Goal: Task Accomplishment & Management: Manage account settings

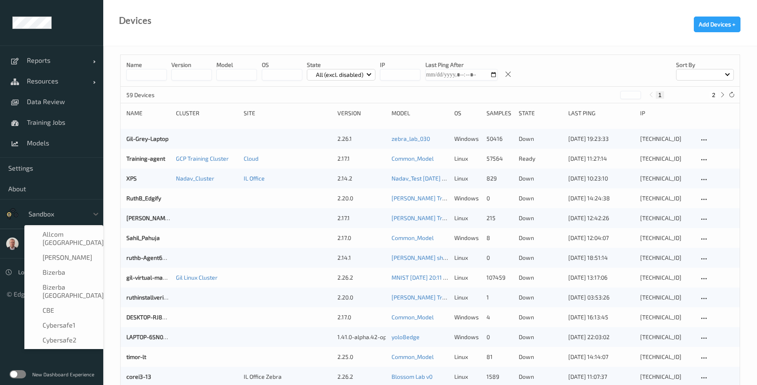
click at [59, 213] on div at bounding box center [57, 214] width 56 height 10
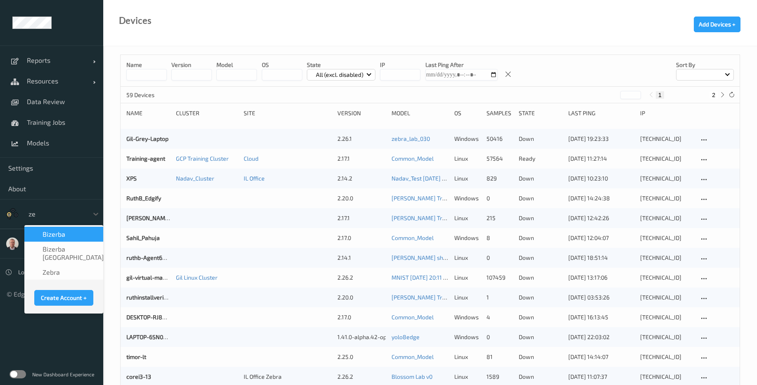
type input "zeb"
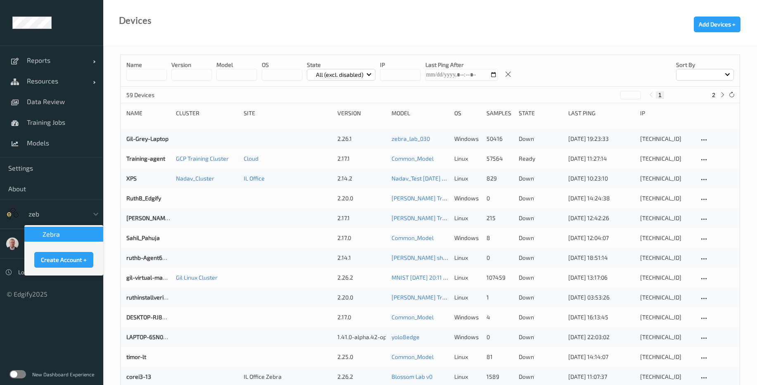
click at [65, 229] on div "Zebra" at bounding box center [63, 234] width 79 height 15
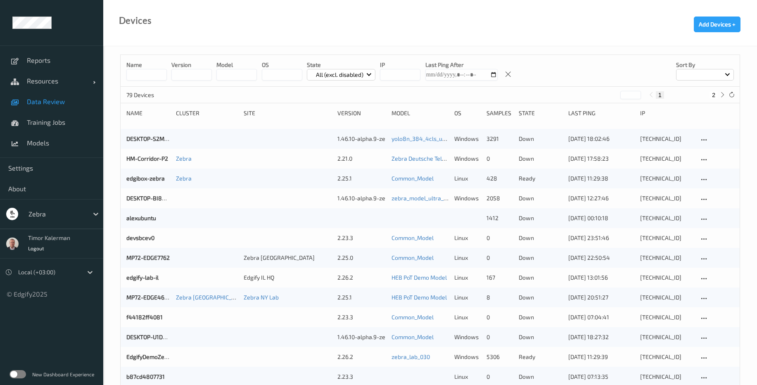
click at [57, 101] on span "Data Review" at bounding box center [61, 101] width 68 height 8
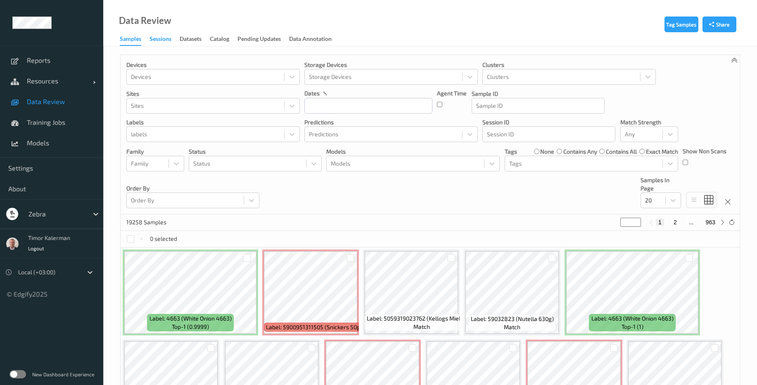
click at [167, 39] on div "Sessions" at bounding box center [161, 40] width 22 height 10
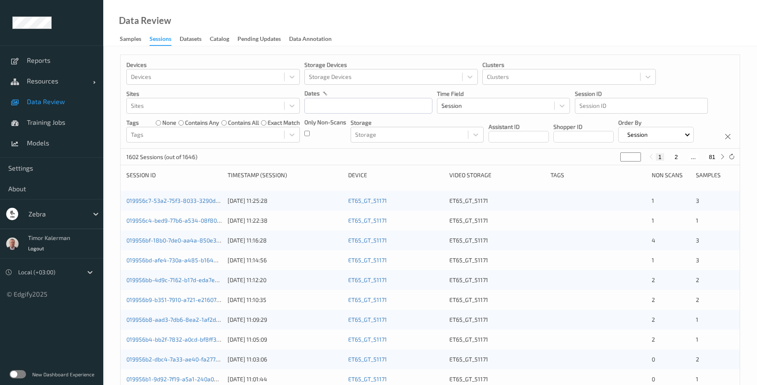
click at [172, 205] on div "019956c7-53a2-75f3-8033-3290dd71c6fc" at bounding box center [173, 201] width 95 height 8
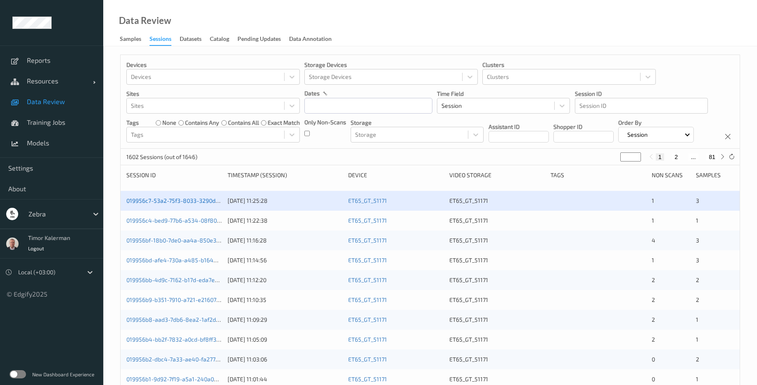
click at [175, 204] on link "019956c7-53a2-75f3-8033-3290dd71c6fc" at bounding box center [180, 200] width 109 height 7
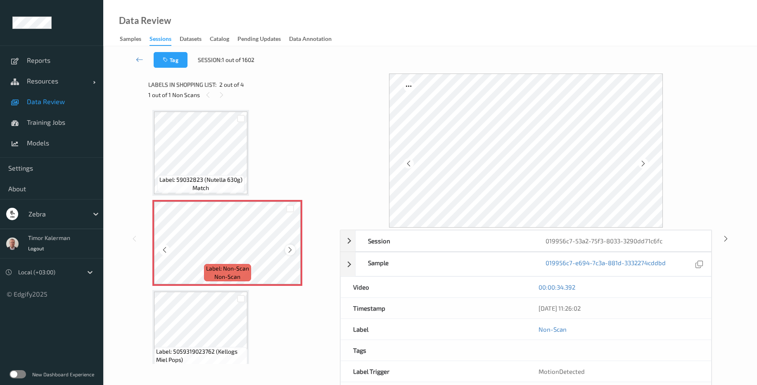
click at [290, 253] on icon at bounding box center [290, 249] width 7 height 7
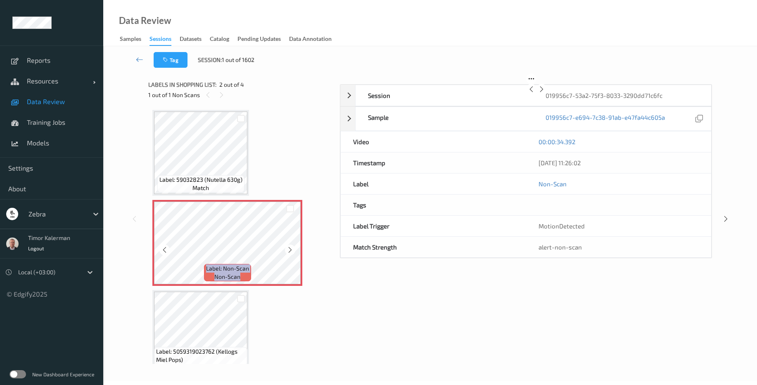
click at [290, 253] on icon at bounding box center [290, 249] width 7 height 7
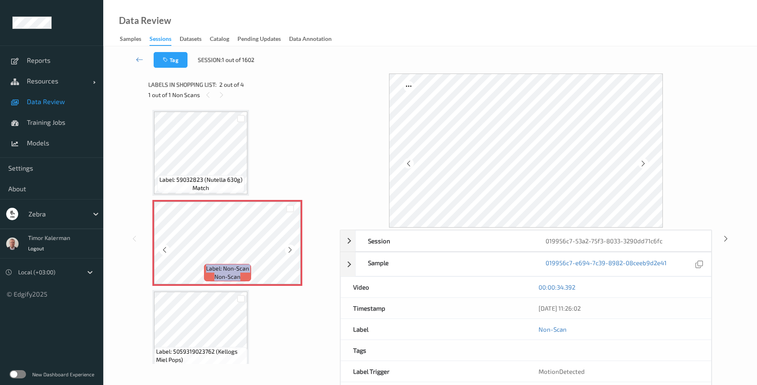
click at [290, 253] on icon at bounding box center [290, 249] width 7 height 7
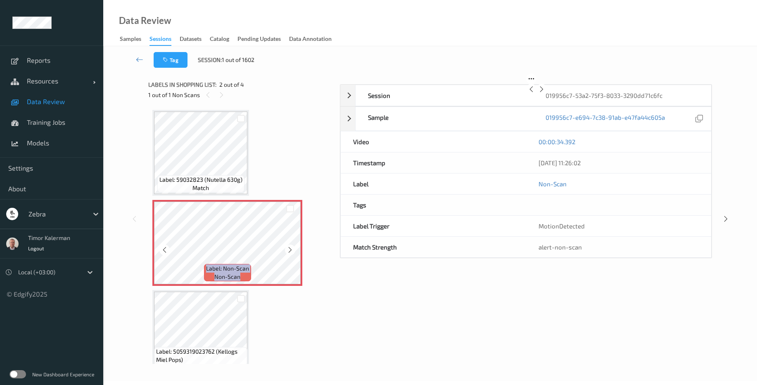
click at [290, 253] on icon at bounding box center [290, 249] width 7 height 7
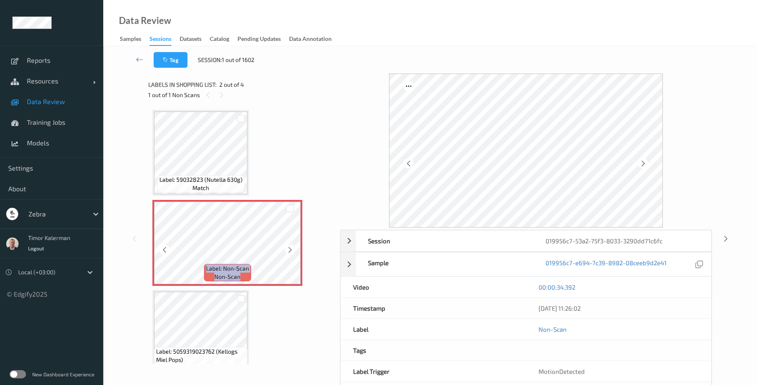
click at [290, 253] on icon at bounding box center [290, 249] width 7 height 7
click at [290, 252] on icon at bounding box center [290, 249] width 7 height 7
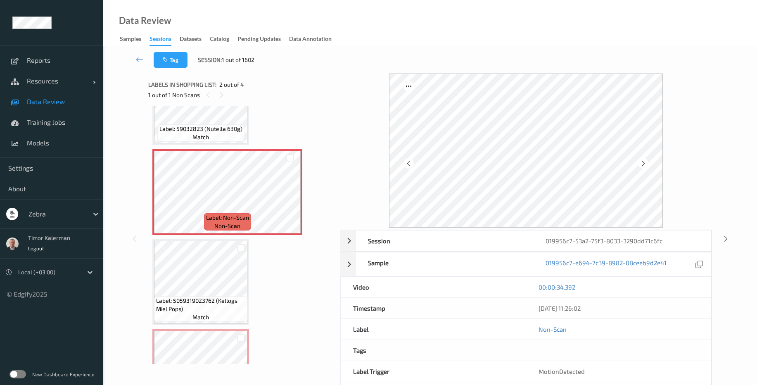
scroll to position [106, 0]
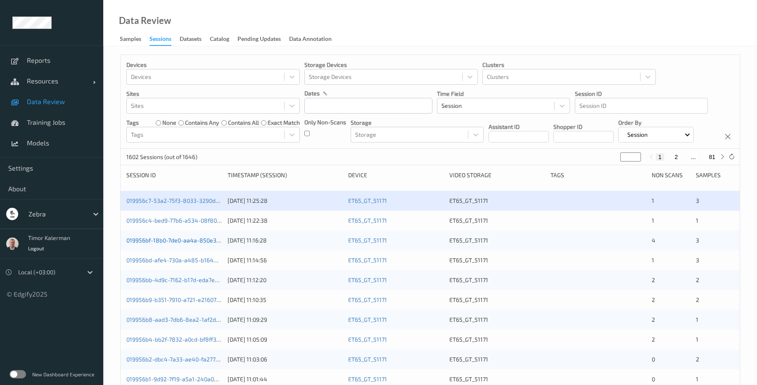
click at [181, 244] on link "019956bf-18b0-7de0-aa4a-850e3fe50032" at bounding box center [182, 240] width 112 height 7
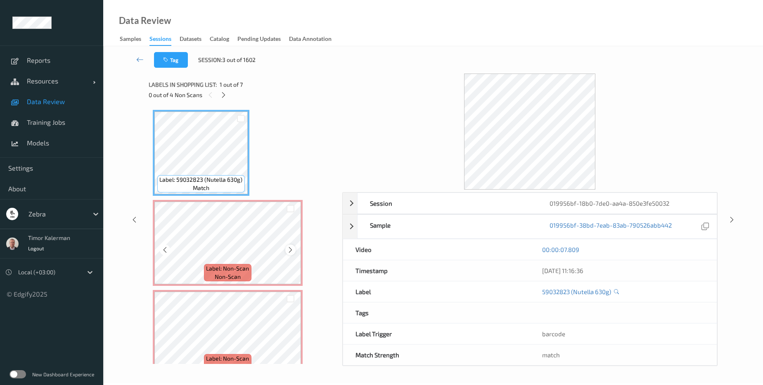
click at [294, 251] on icon at bounding box center [290, 249] width 7 height 7
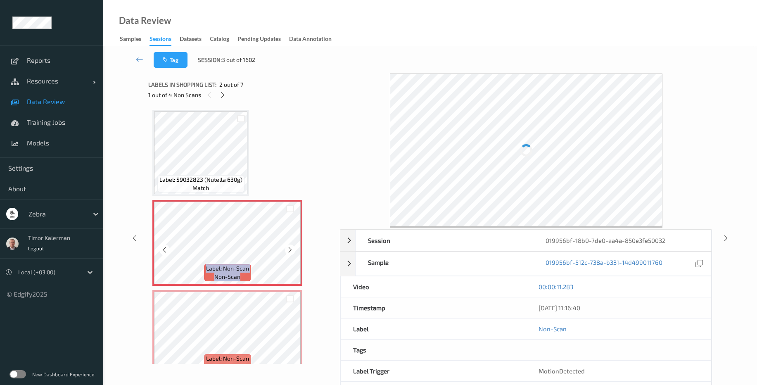
click at [294, 251] on icon at bounding box center [290, 249] width 7 height 7
click at [292, 250] on icon at bounding box center [290, 249] width 7 height 7
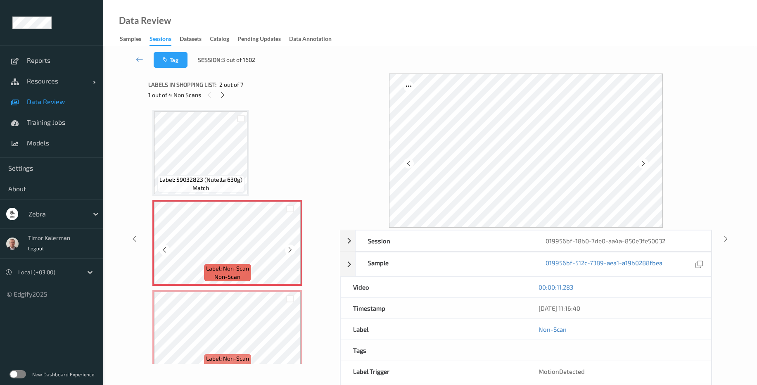
click at [292, 250] on icon at bounding box center [290, 249] width 7 height 7
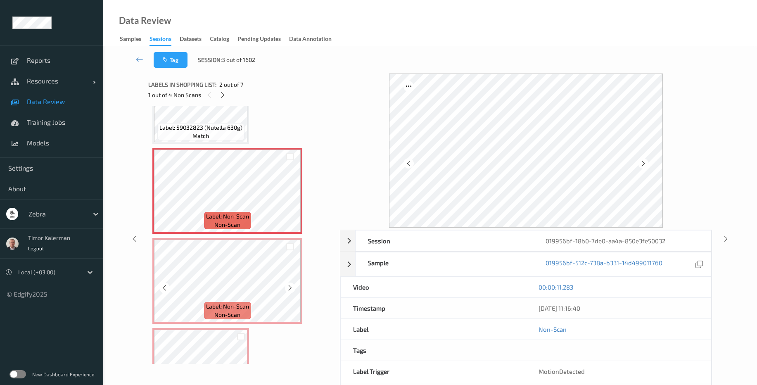
scroll to position [149, 0]
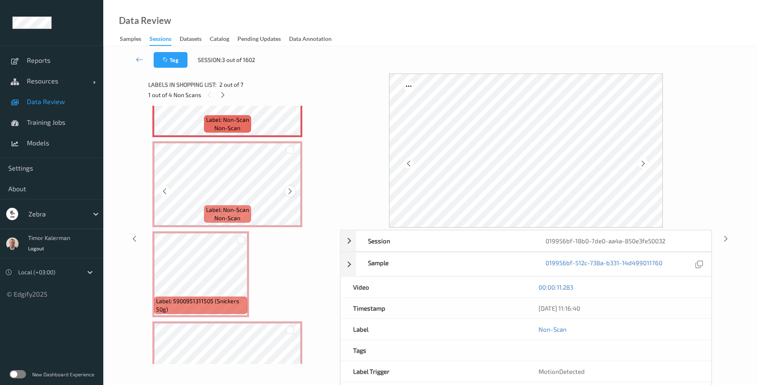
click at [292, 189] on icon at bounding box center [290, 191] width 7 height 7
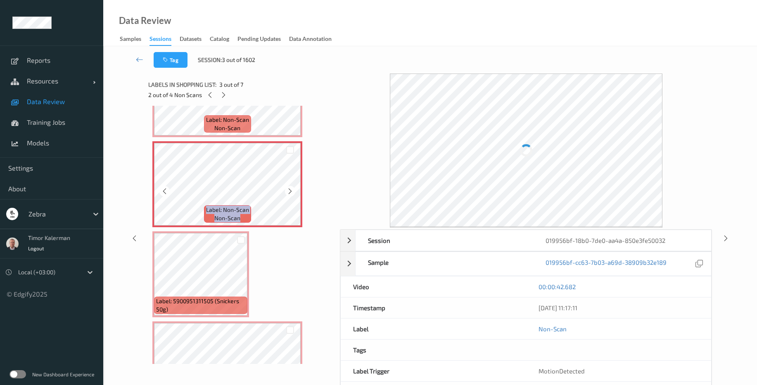
click at [292, 189] on icon at bounding box center [290, 191] width 7 height 7
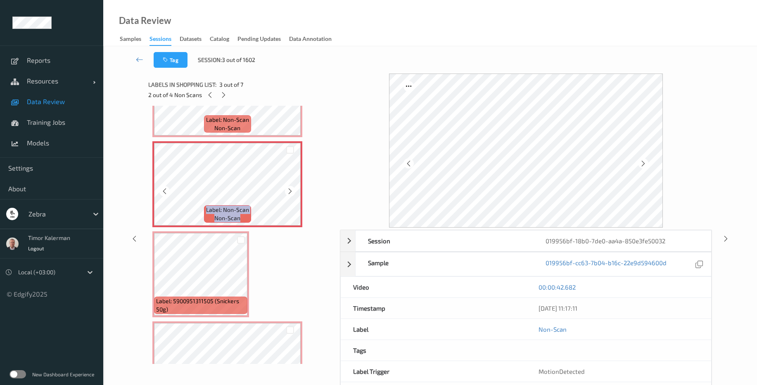
click at [292, 189] on icon at bounding box center [290, 191] width 7 height 7
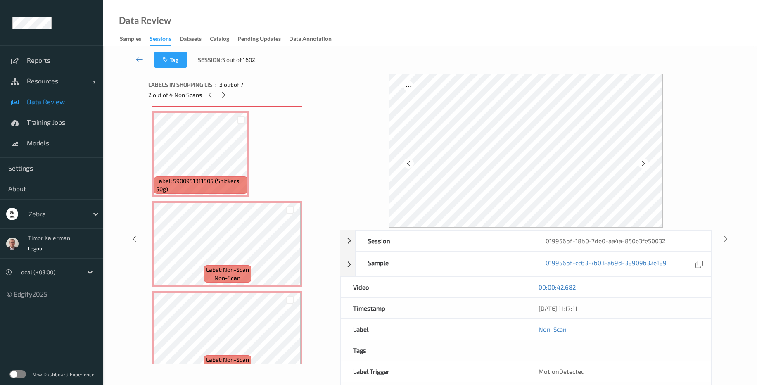
scroll to position [248, 0]
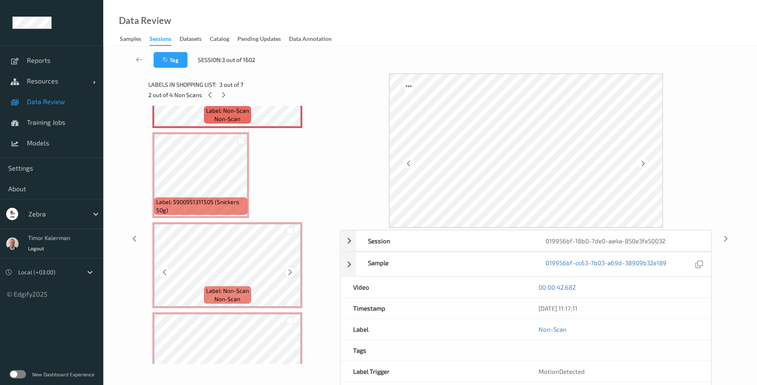
click at [288, 274] on icon at bounding box center [290, 272] width 7 height 7
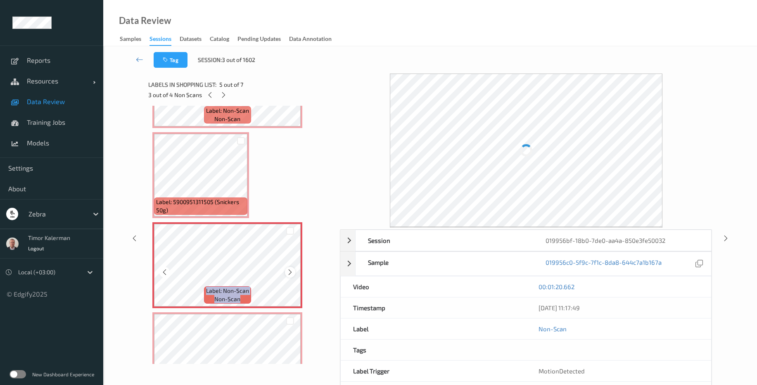
click at [288, 274] on icon at bounding box center [290, 272] width 7 height 7
click at [290, 271] on icon at bounding box center [290, 272] width 7 height 7
click at [291, 271] on icon at bounding box center [290, 272] width 7 height 7
click at [292, 271] on icon at bounding box center [290, 272] width 7 height 7
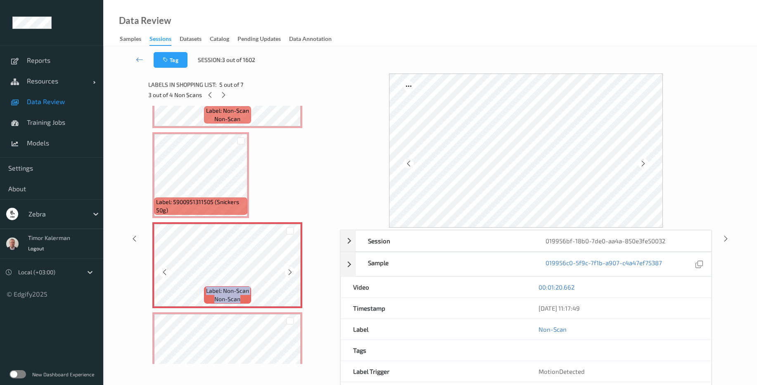
click at [292, 271] on icon at bounding box center [290, 272] width 7 height 7
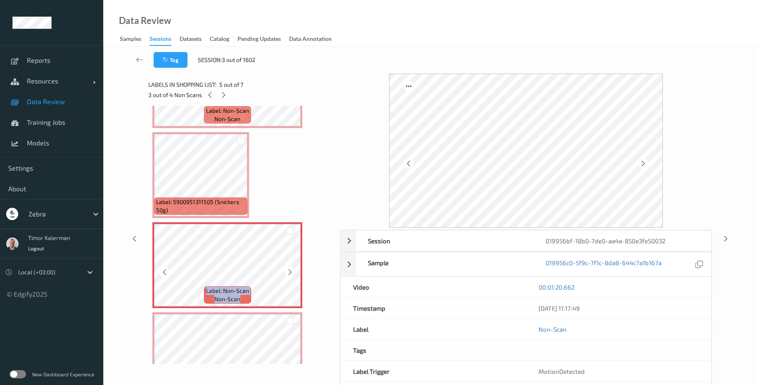
click at [292, 271] on icon at bounding box center [290, 272] width 7 height 7
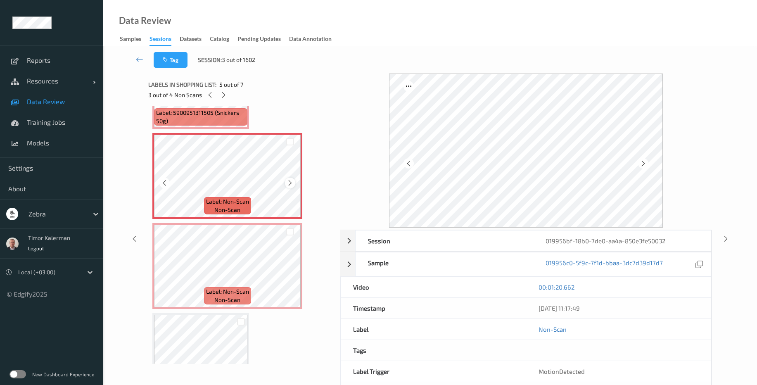
scroll to position [376, 0]
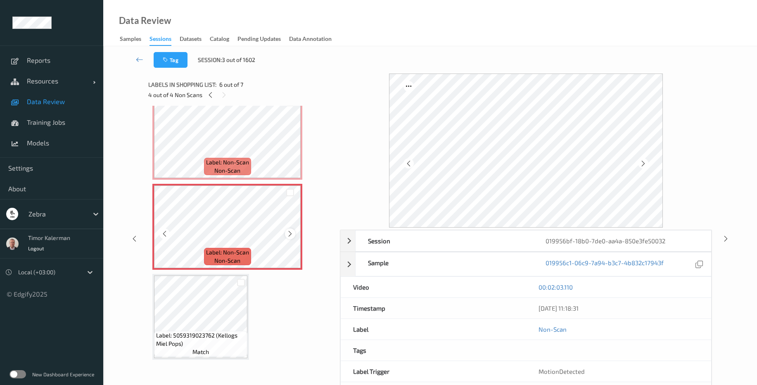
click at [291, 237] on icon at bounding box center [290, 233] width 7 height 7
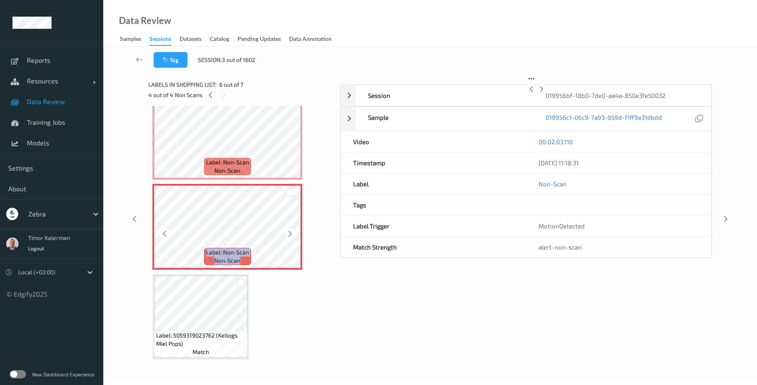
click at [291, 237] on icon at bounding box center [290, 233] width 7 height 7
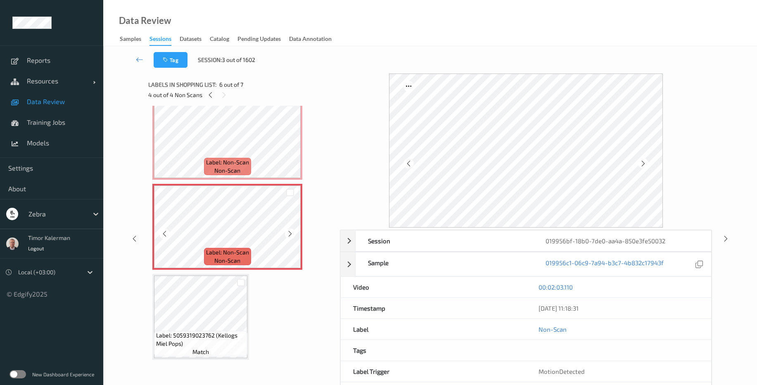
click at [291, 237] on icon at bounding box center [290, 233] width 7 height 7
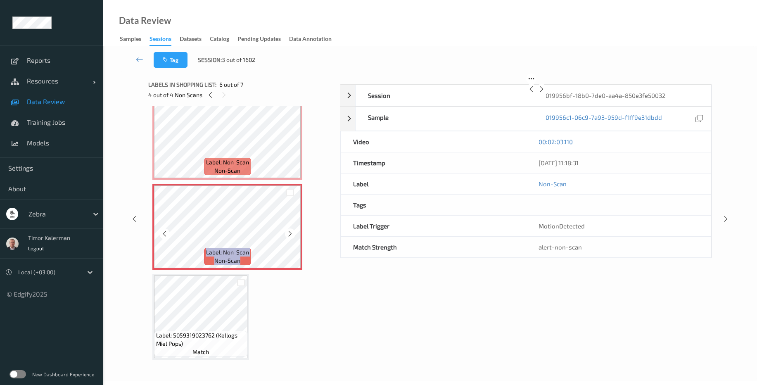
click at [291, 237] on icon at bounding box center [290, 233] width 7 height 7
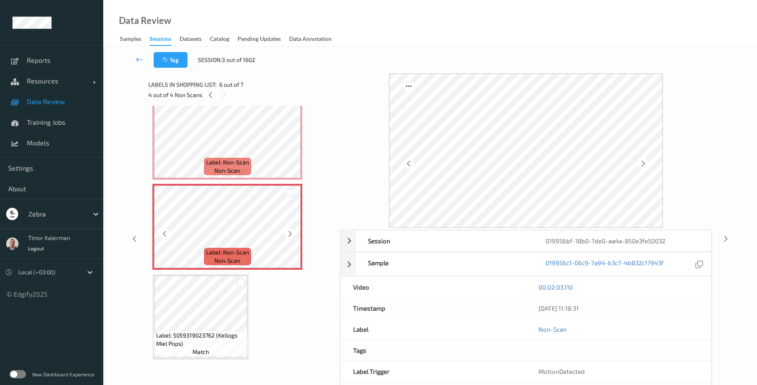
click at [291, 237] on icon at bounding box center [290, 233] width 7 height 7
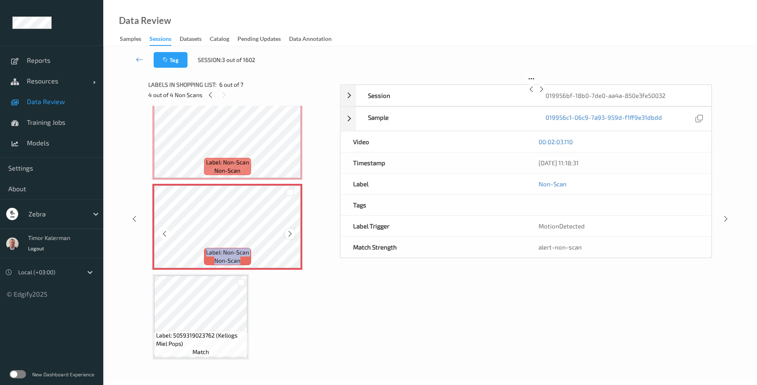
click at [292, 237] on icon at bounding box center [290, 233] width 7 height 7
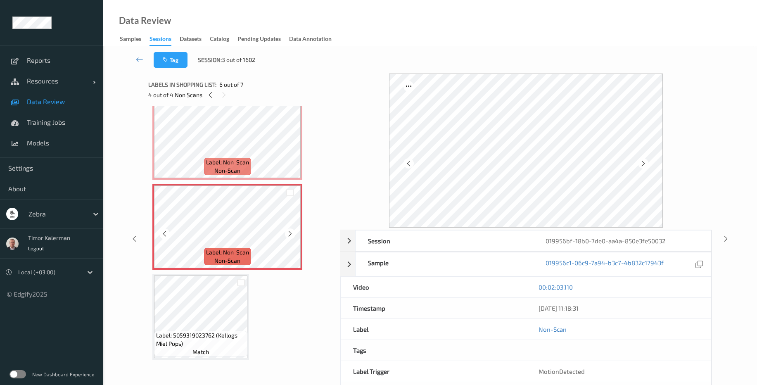
click at [292, 237] on icon at bounding box center [290, 233] width 7 height 7
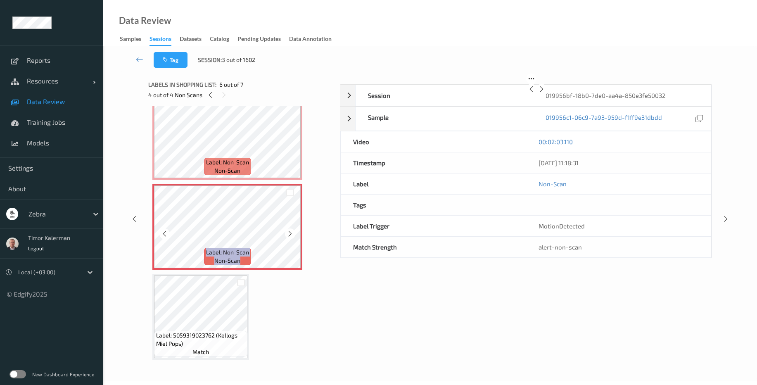
click at [292, 237] on icon at bounding box center [290, 233] width 7 height 7
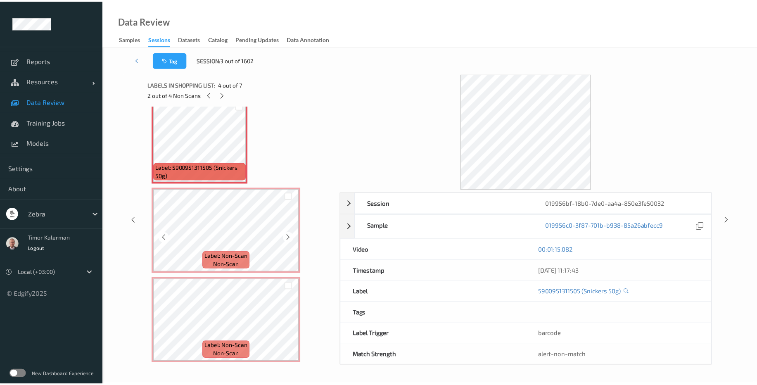
scroll to position [297, 0]
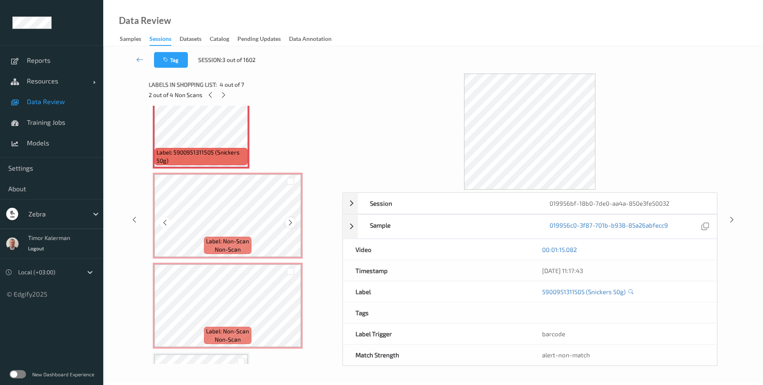
click at [289, 223] on icon at bounding box center [290, 222] width 7 height 7
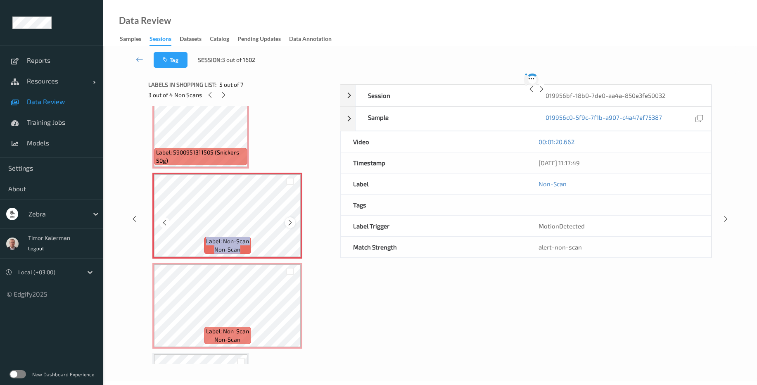
click at [289, 223] on icon at bounding box center [290, 222] width 7 height 7
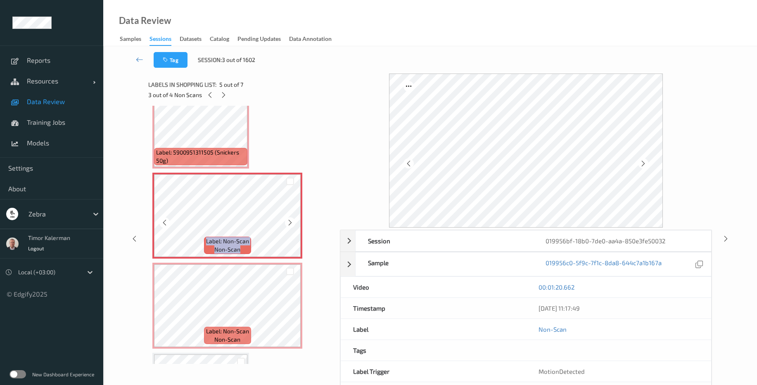
click at [289, 223] on icon at bounding box center [290, 222] width 7 height 7
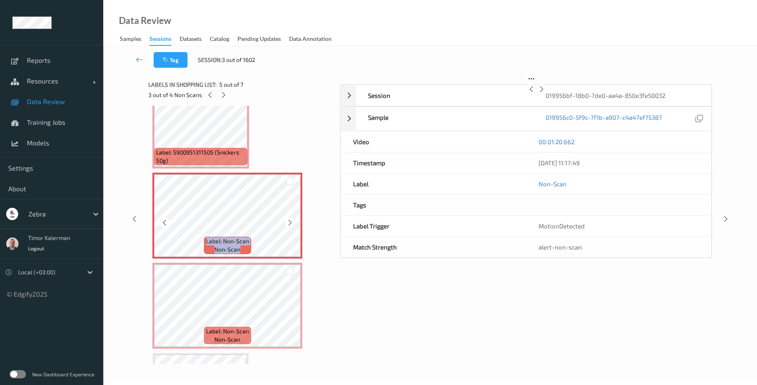
click at [289, 223] on icon at bounding box center [290, 222] width 7 height 7
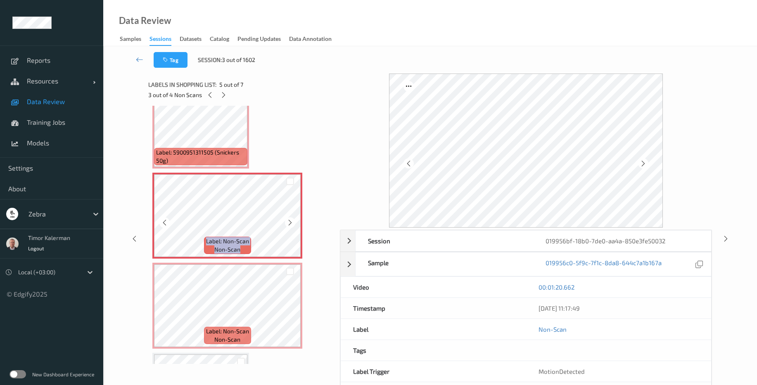
click at [289, 223] on icon at bounding box center [290, 222] width 7 height 7
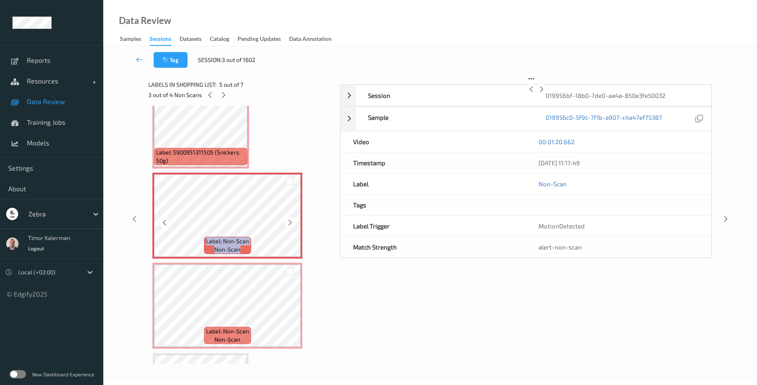
click at [289, 223] on icon at bounding box center [290, 222] width 7 height 7
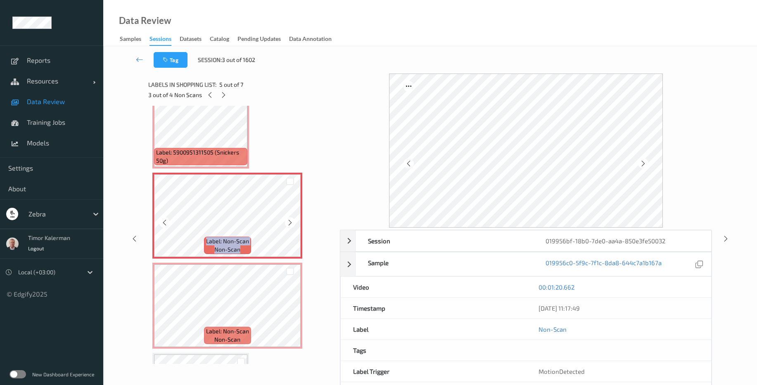
click at [289, 223] on icon at bounding box center [290, 222] width 7 height 7
click at [141, 61] on icon at bounding box center [139, 59] width 7 height 8
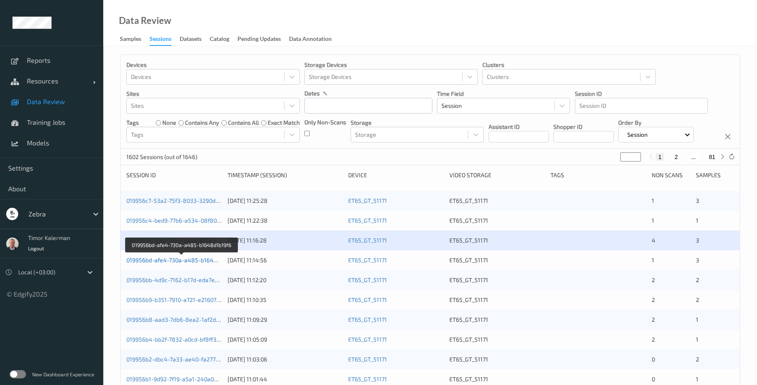
click at [188, 264] on link "019956bd-afe4-730a-a485-b1648d1b19f6" at bounding box center [181, 260] width 111 height 7
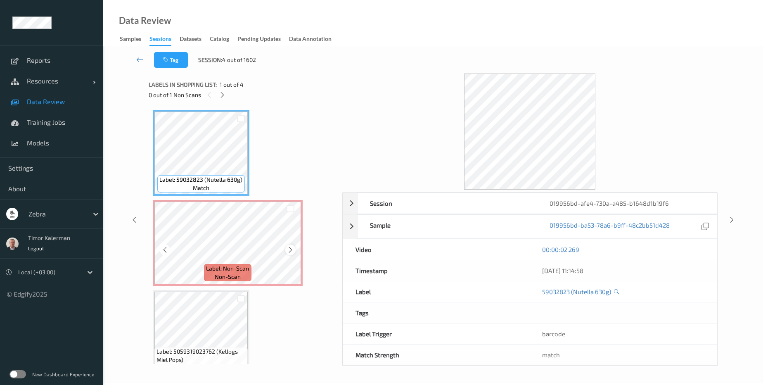
click at [290, 247] on icon at bounding box center [290, 249] width 7 height 7
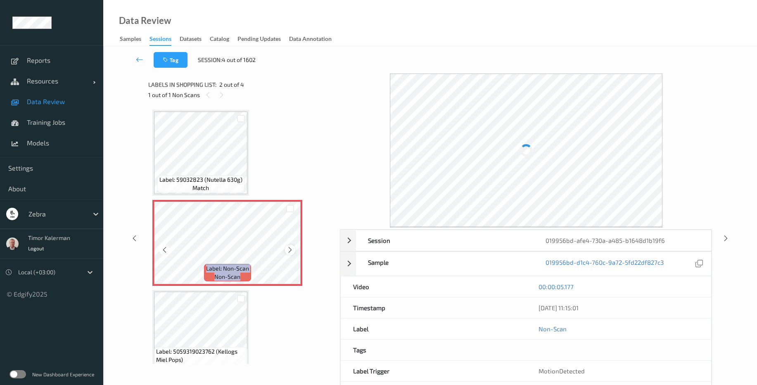
click at [289, 247] on icon at bounding box center [290, 249] width 7 height 7
click at [289, 248] on icon at bounding box center [290, 249] width 7 height 7
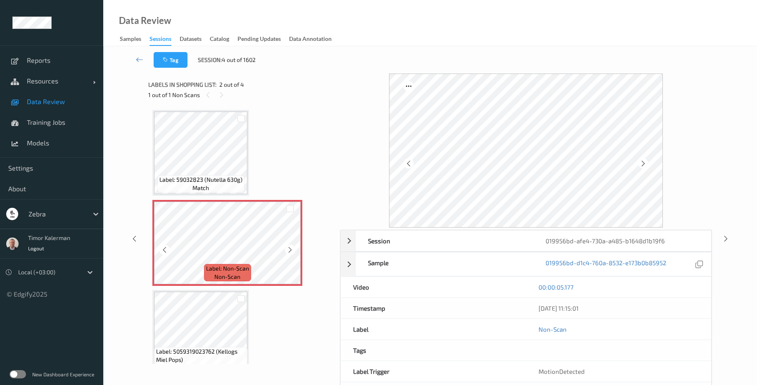
click at [290, 248] on icon at bounding box center [290, 249] width 7 height 7
click at [138, 61] on icon at bounding box center [139, 59] width 7 height 8
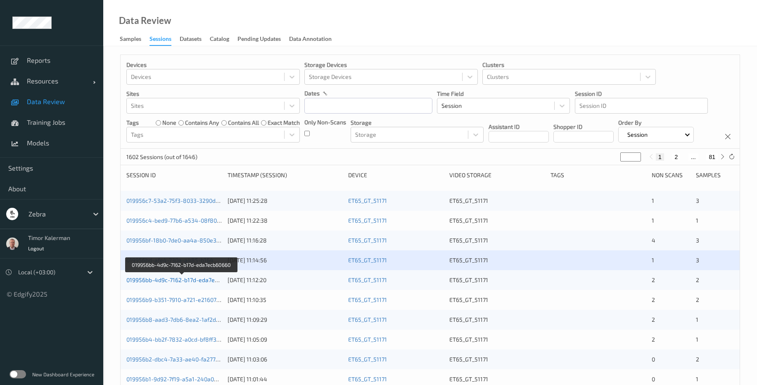
click at [192, 283] on link "019956bb-4d9c-7162-b17d-eda7ecb60660" at bounding box center [181, 279] width 111 height 7
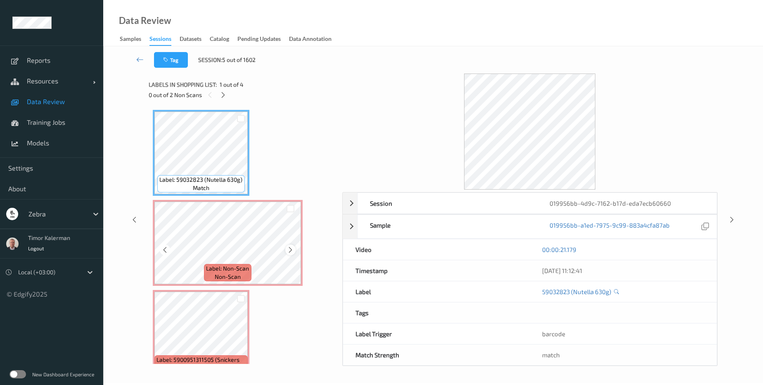
click at [292, 253] on icon at bounding box center [290, 249] width 7 height 7
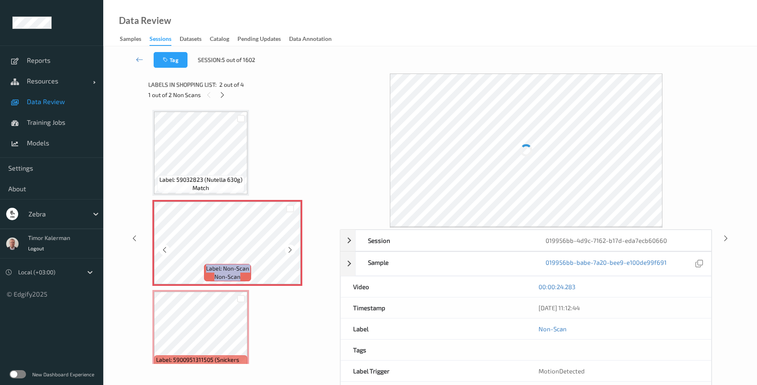
click at [292, 253] on icon at bounding box center [290, 249] width 7 height 7
click at [291, 251] on icon at bounding box center [290, 249] width 7 height 7
click at [291, 252] on icon at bounding box center [290, 249] width 7 height 7
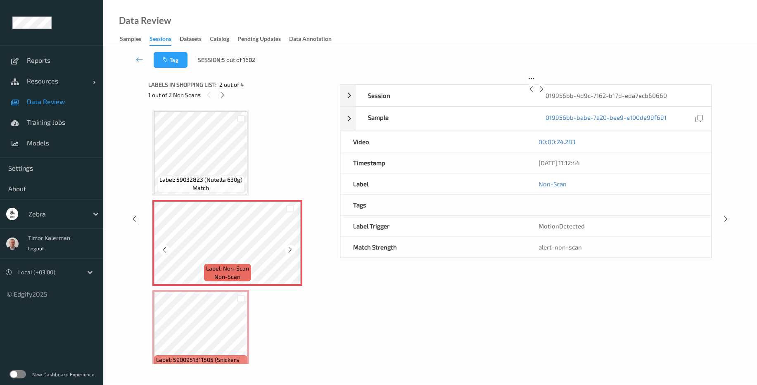
click at [291, 252] on icon at bounding box center [290, 249] width 7 height 7
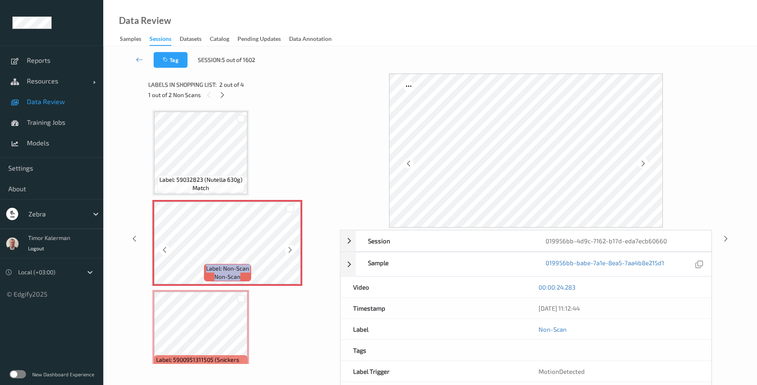
click at [291, 252] on icon at bounding box center [290, 249] width 7 height 7
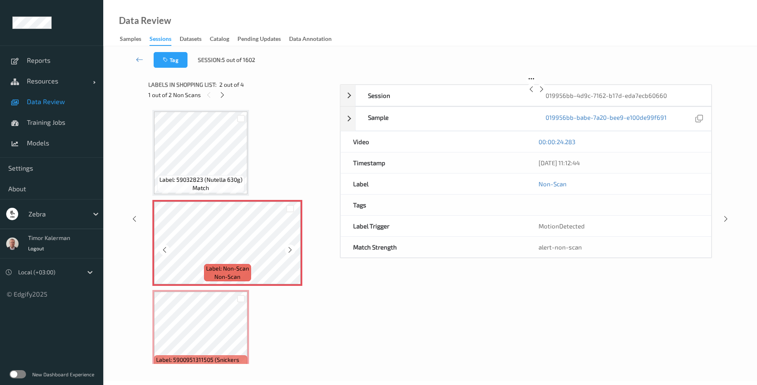
click at [291, 252] on icon at bounding box center [290, 249] width 7 height 7
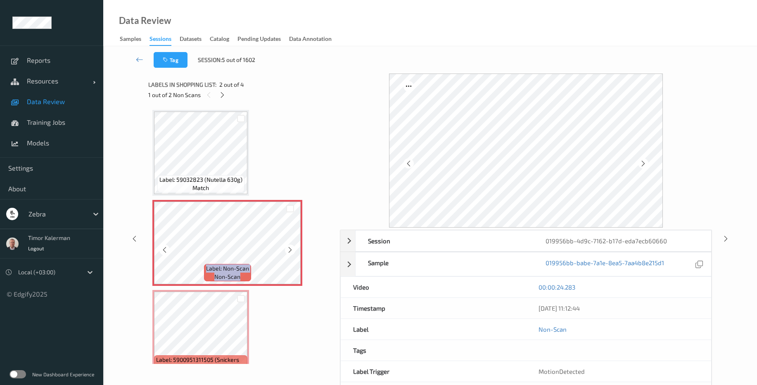
click at [291, 252] on icon at bounding box center [290, 249] width 7 height 7
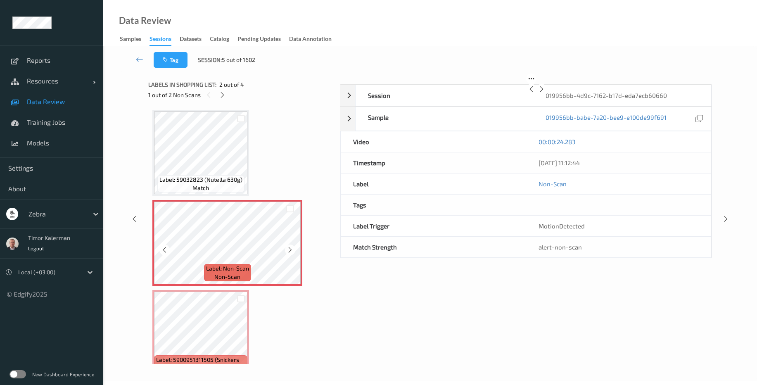
click at [291, 252] on icon at bounding box center [290, 249] width 7 height 7
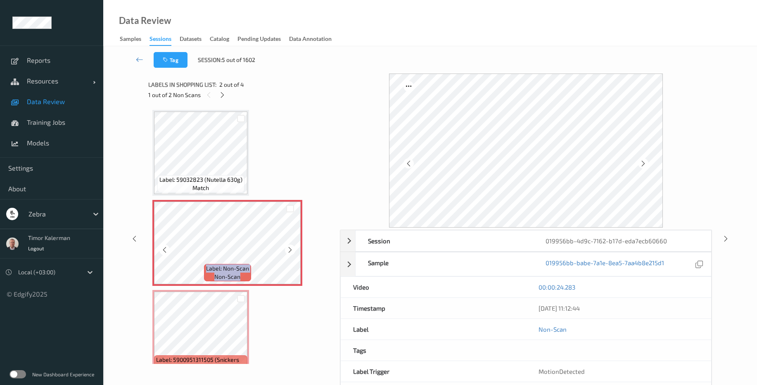
click at [291, 252] on icon at bounding box center [290, 249] width 7 height 7
click at [292, 252] on icon at bounding box center [290, 249] width 7 height 7
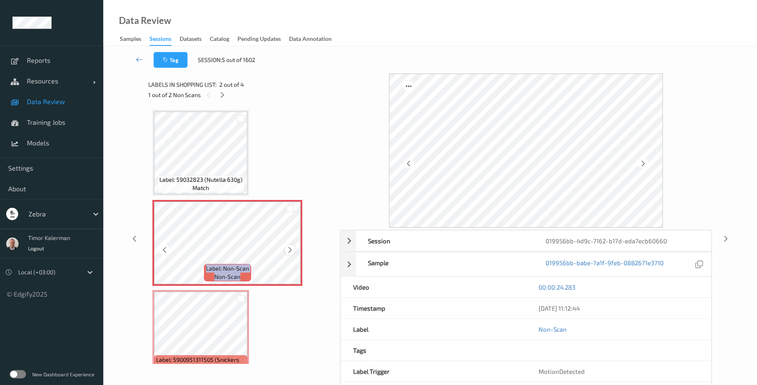
click at [292, 252] on icon at bounding box center [290, 249] width 7 height 7
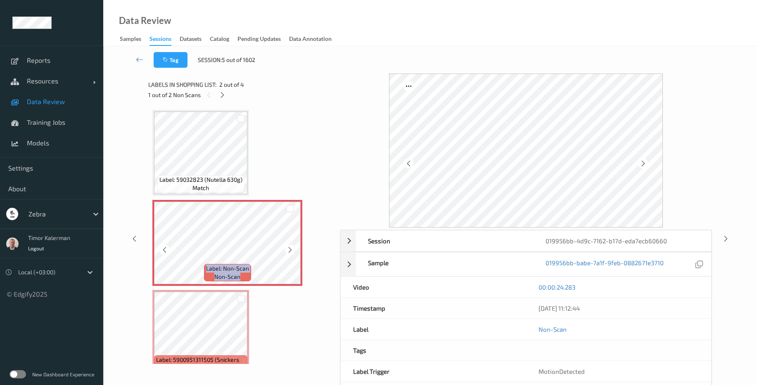
click at [292, 252] on icon at bounding box center [290, 249] width 7 height 7
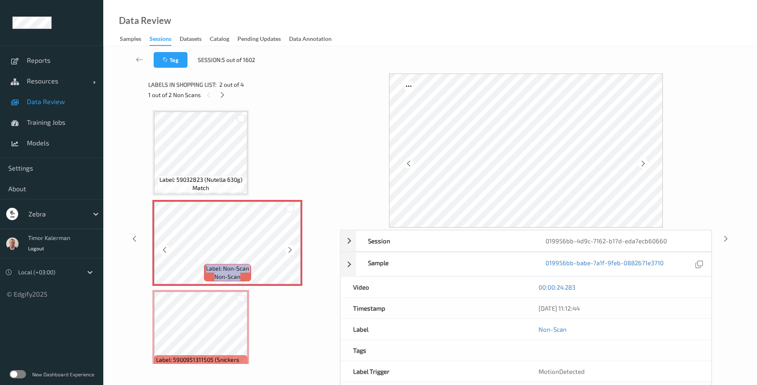
click at [292, 252] on icon at bounding box center [290, 249] width 7 height 7
click at [141, 57] on icon at bounding box center [139, 59] width 7 height 8
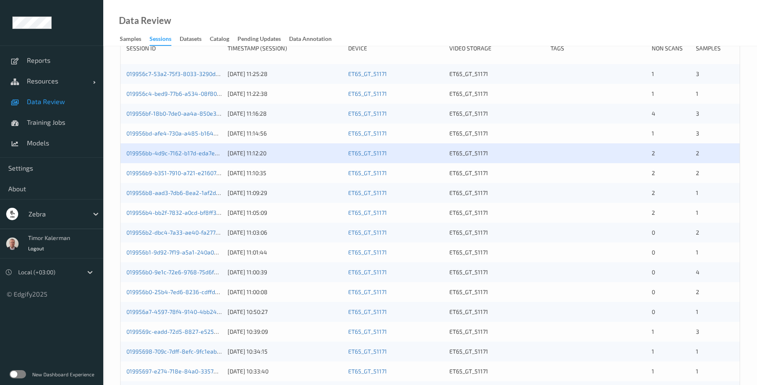
scroll to position [149, 0]
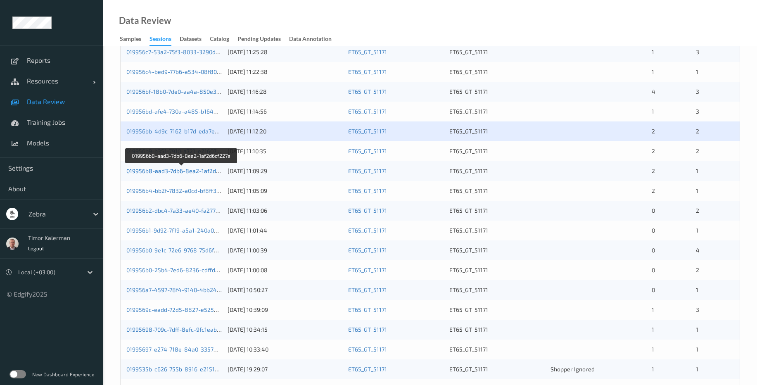
click at [193, 174] on link "019956b8-aad3-7db6-8ea2-1af2d6cf227a" at bounding box center [181, 170] width 111 height 7
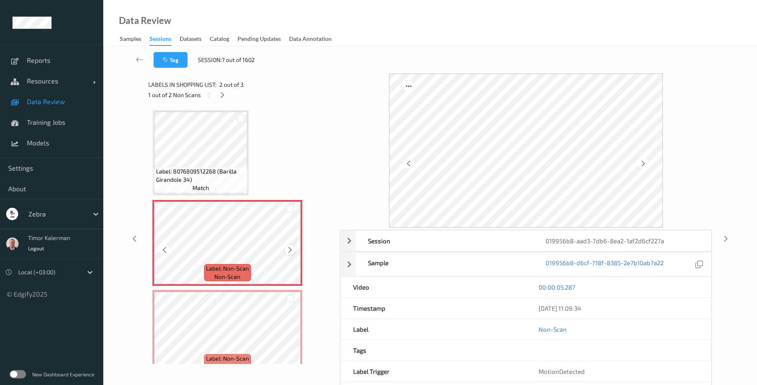
click at [290, 252] on icon at bounding box center [290, 249] width 7 height 7
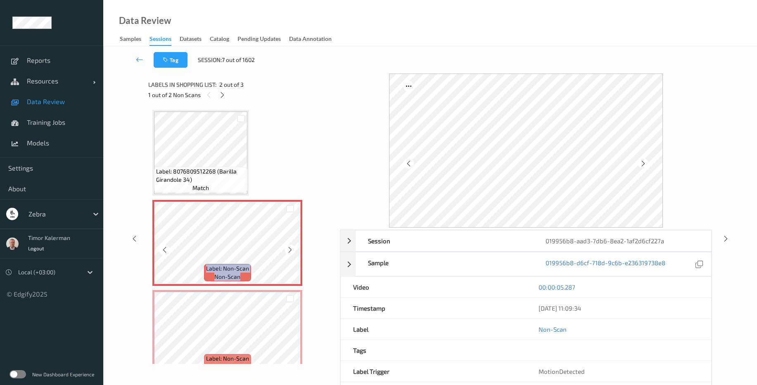
click at [290, 252] on icon at bounding box center [290, 249] width 7 height 7
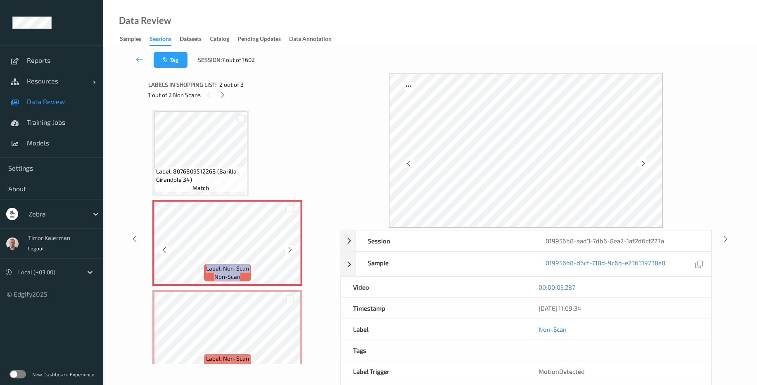
click at [290, 252] on icon at bounding box center [290, 249] width 7 height 7
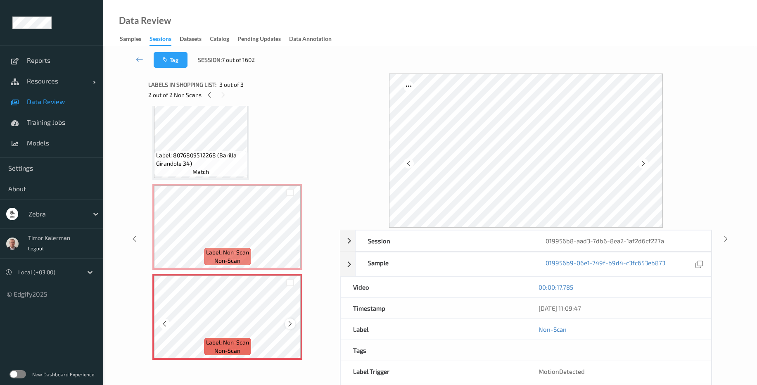
click at [291, 327] on icon at bounding box center [290, 323] width 7 height 7
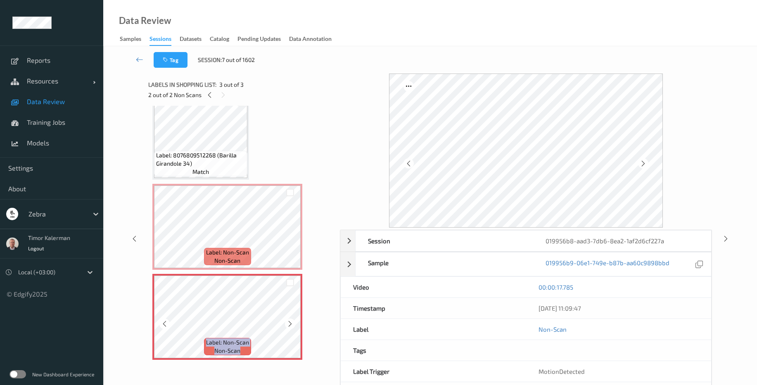
click at [291, 327] on icon at bounding box center [290, 323] width 7 height 7
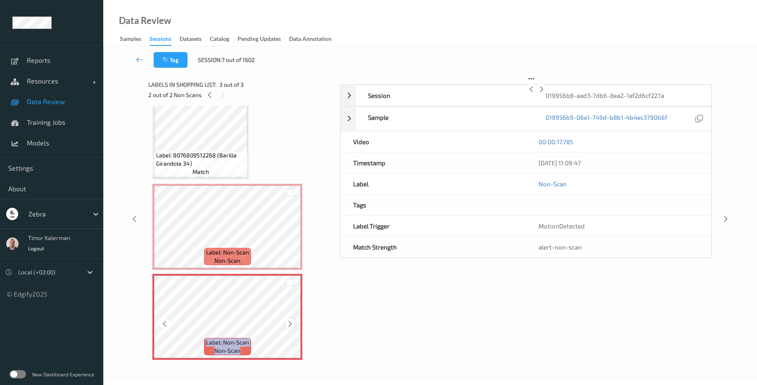
click at [291, 327] on icon at bounding box center [290, 323] width 7 height 7
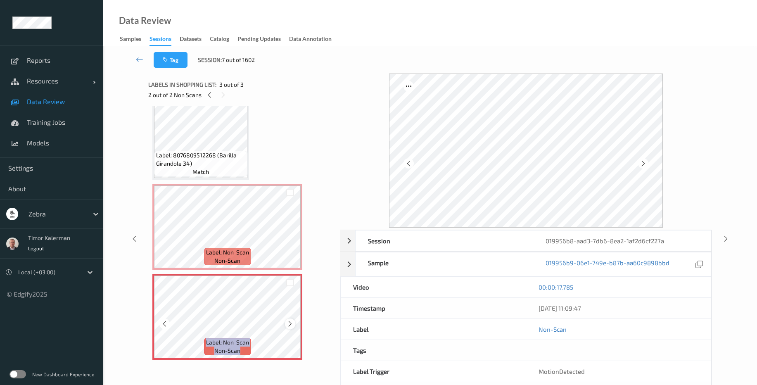
click at [291, 327] on icon at bounding box center [290, 323] width 7 height 7
click at [67, 98] on span "Data Review" at bounding box center [61, 101] width 68 height 8
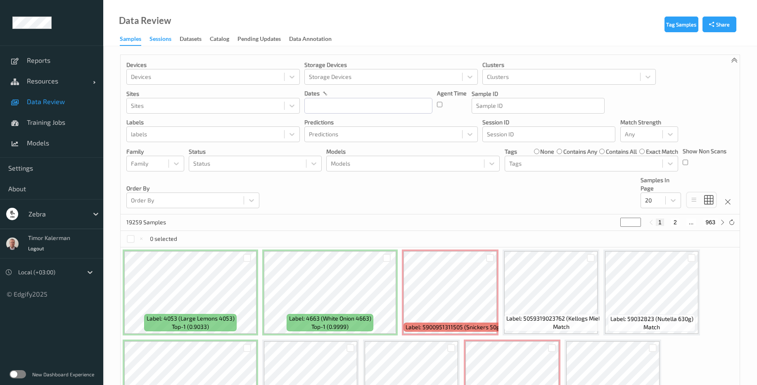
click at [165, 38] on div "Sessions" at bounding box center [161, 40] width 22 height 10
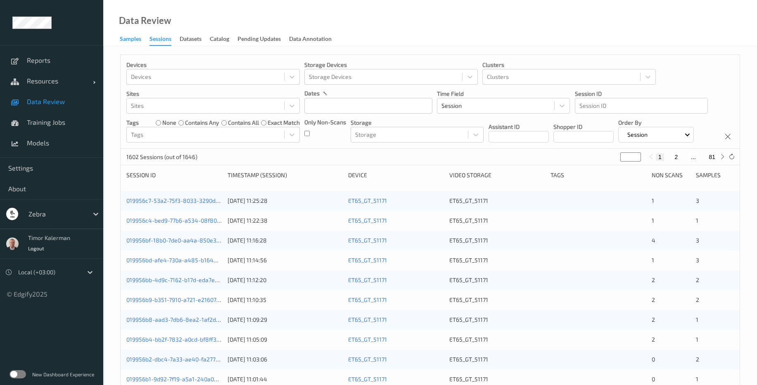
click at [140, 40] on div "Samples" at bounding box center [130, 40] width 21 height 10
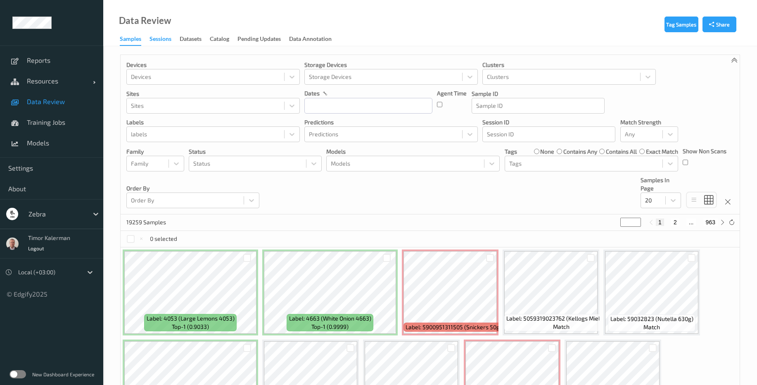
click at [164, 40] on div "Sessions" at bounding box center [161, 40] width 22 height 10
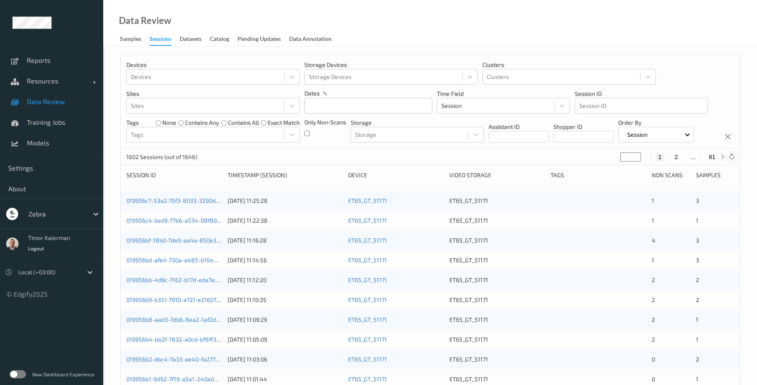
click at [732, 160] on icon at bounding box center [732, 157] width 6 height 6
click at [190, 224] on link "019956d1-646a-717e-b543-7608b21cf4b3" at bounding box center [181, 220] width 110 height 7
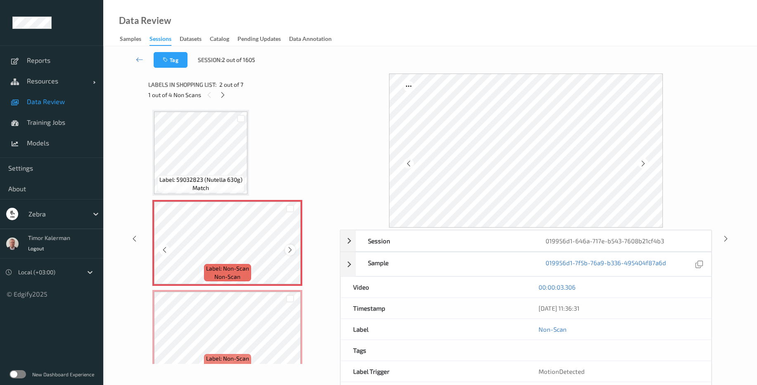
click at [292, 250] on icon at bounding box center [290, 249] width 7 height 7
click at [293, 250] on icon at bounding box center [290, 249] width 7 height 7
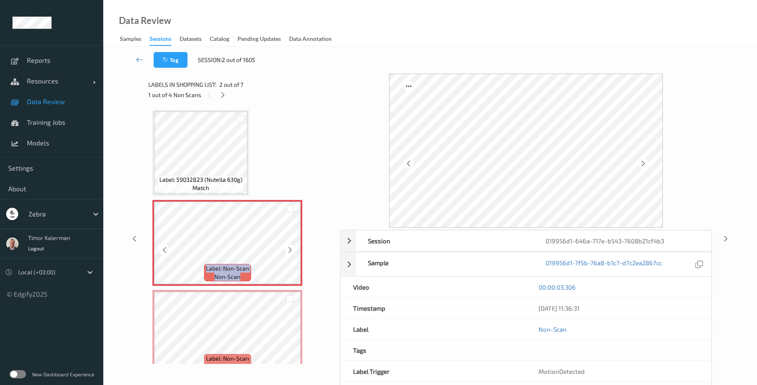
click at [293, 250] on icon at bounding box center [290, 249] width 7 height 7
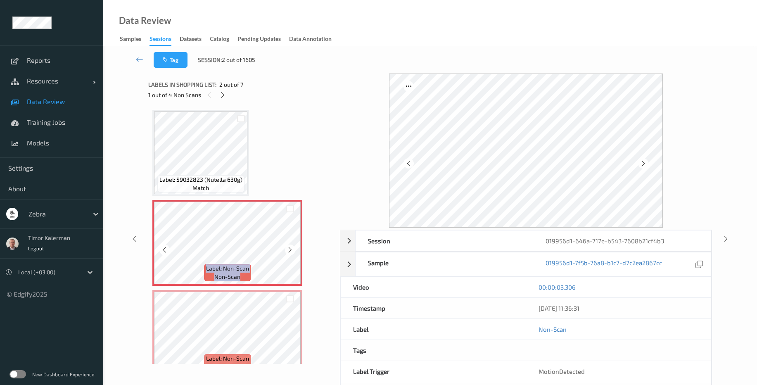
click at [293, 250] on icon at bounding box center [290, 249] width 7 height 7
click at [295, 250] on div at bounding box center [290, 250] width 10 height 10
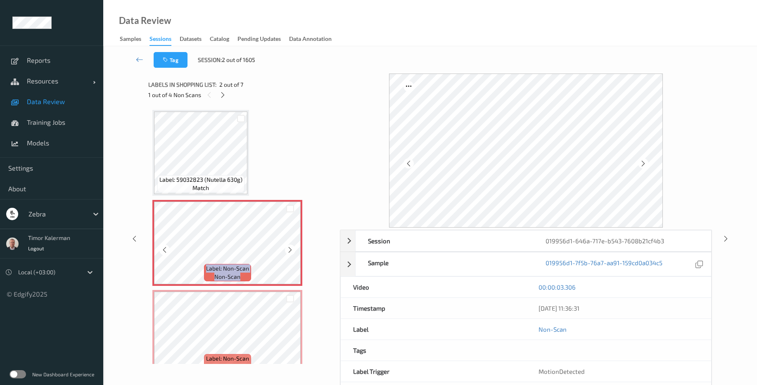
click at [295, 250] on div at bounding box center [290, 250] width 10 height 10
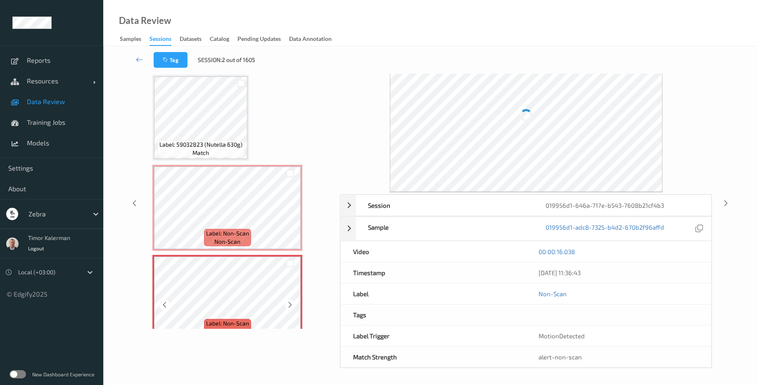
scroll to position [36, 0]
click at [290, 305] on icon at bounding box center [290, 304] width 7 height 7
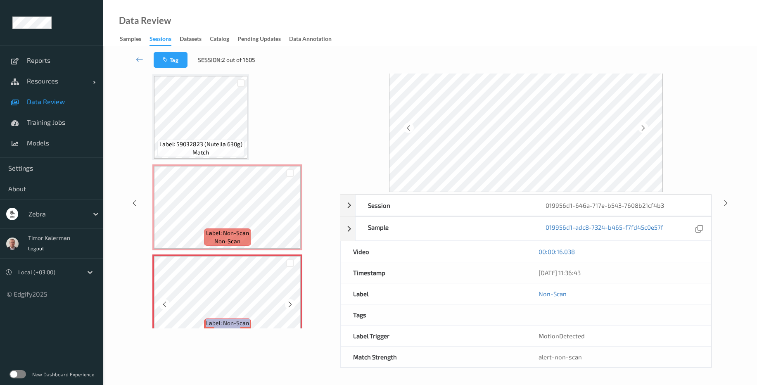
click at [290, 305] on icon at bounding box center [290, 304] width 7 height 7
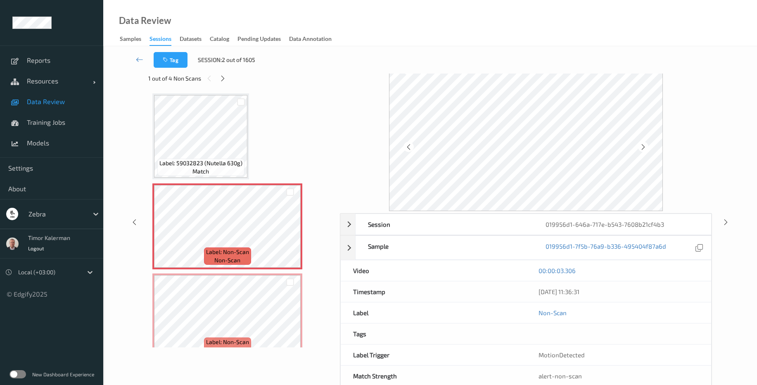
scroll to position [0, 0]
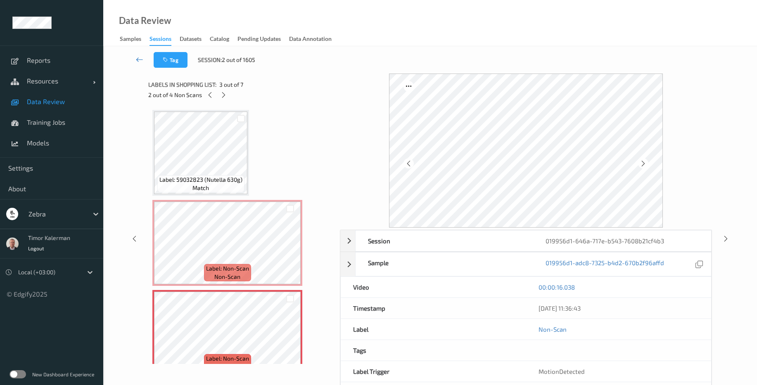
click at [146, 58] on link at bounding box center [140, 60] width 28 height 16
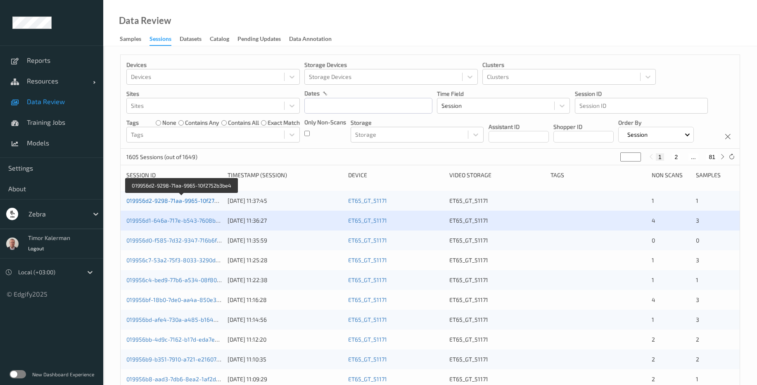
click at [194, 204] on link "019956d2-9298-71aa-9965-10f2752b3be4" at bounding box center [182, 200] width 112 height 7
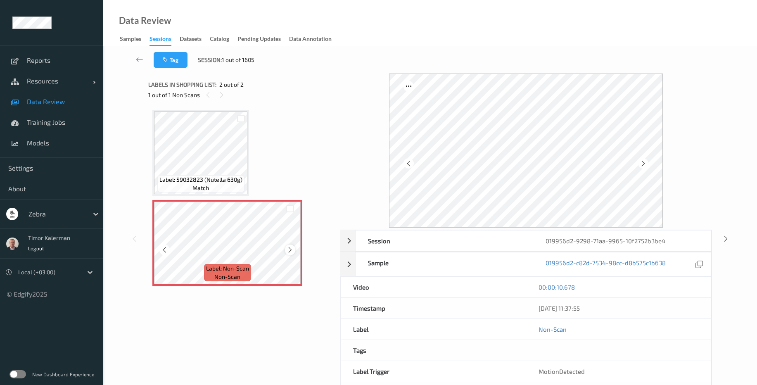
click at [290, 252] on icon at bounding box center [290, 249] width 7 height 7
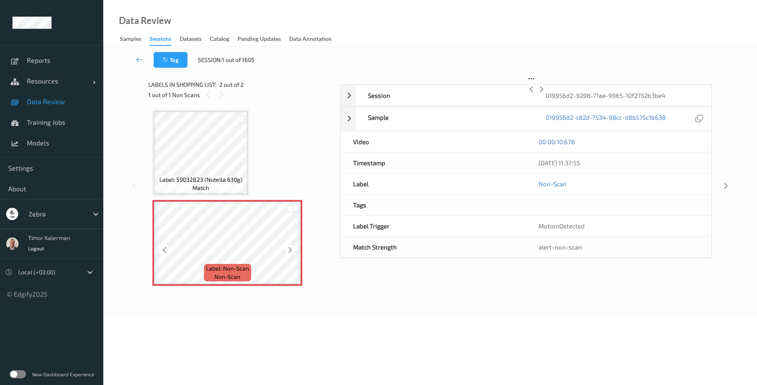
click at [290, 252] on icon at bounding box center [290, 249] width 7 height 7
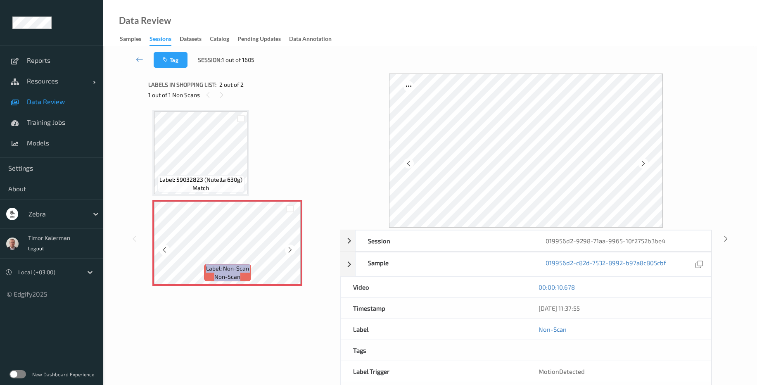
click at [290, 252] on icon at bounding box center [290, 249] width 7 height 7
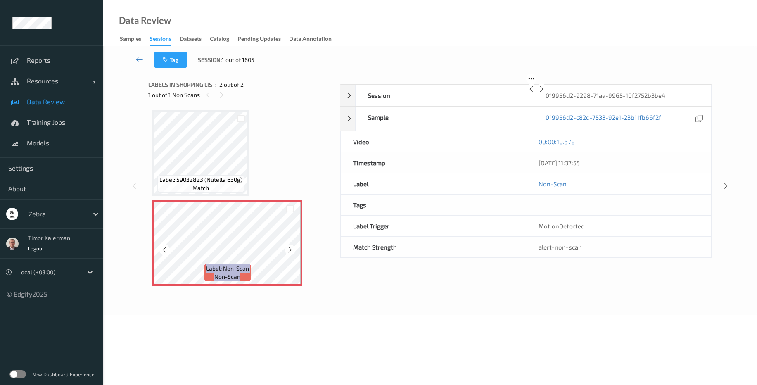
click at [290, 252] on icon at bounding box center [290, 249] width 7 height 7
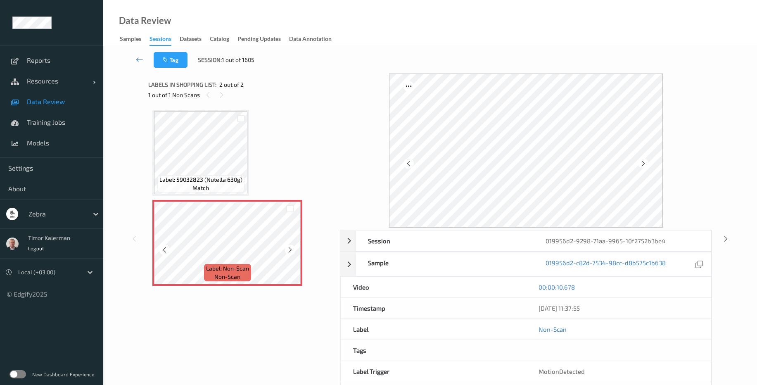
click at [290, 252] on icon at bounding box center [290, 249] width 7 height 7
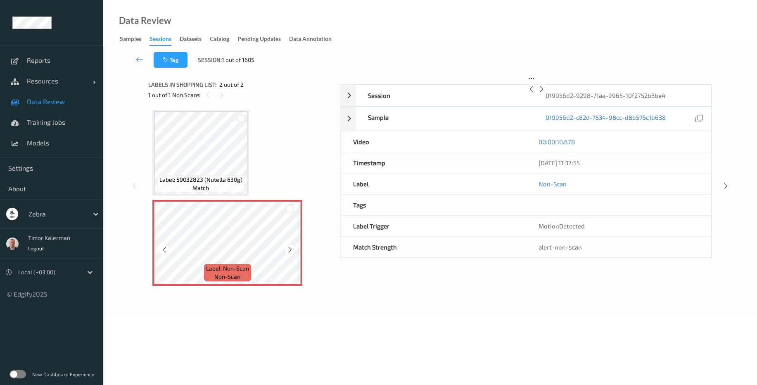
click at [290, 252] on icon at bounding box center [290, 249] width 7 height 7
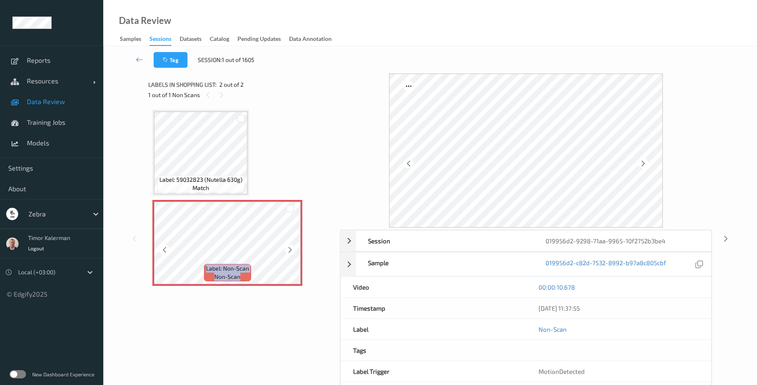
click at [290, 252] on icon at bounding box center [290, 249] width 7 height 7
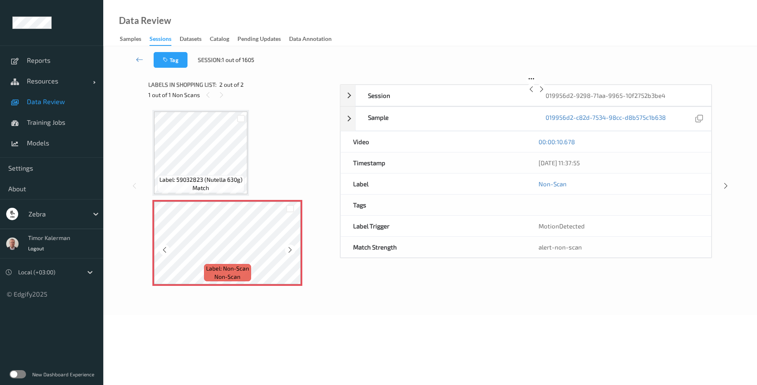
click at [290, 252] on icon at bounding box center [290, 249] width 7 height 7
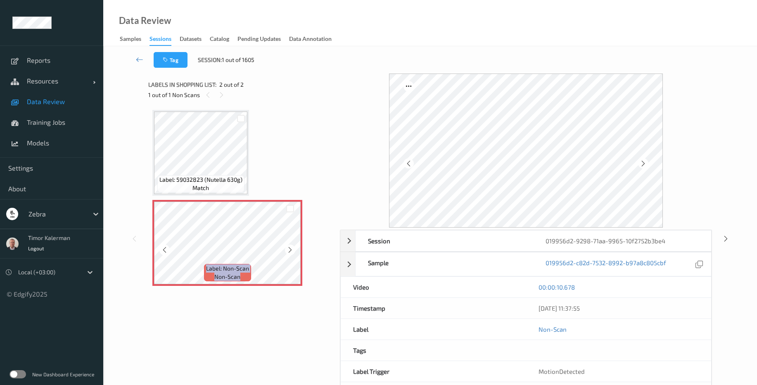
click at [290, 252] on icon at bounding box center [290, 249] width 7 height 7
click at [140, 58] on icon at bounding box center [139, 59] width 7 height 8
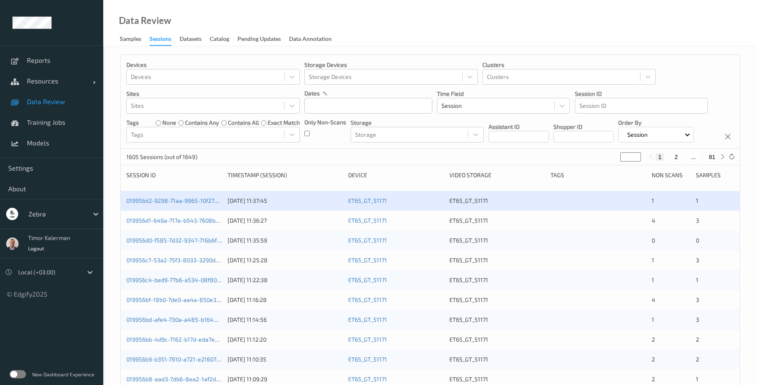
click at [181, 245] on div "019956d0-f585-7d32-9347-716b6fd5a2d4" at bounding box center [173, 240] width 95 height 8
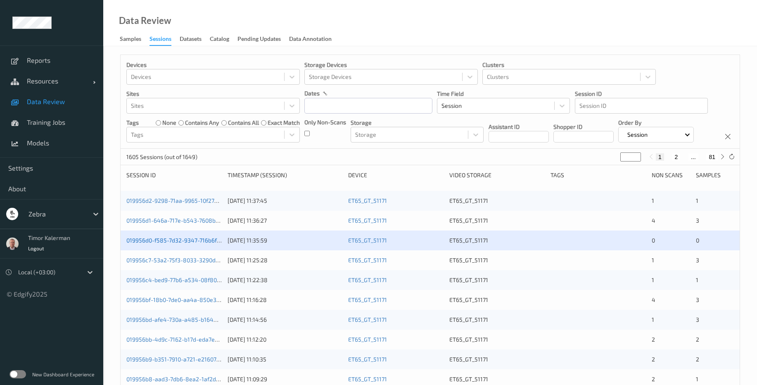
click at [181, 244] on link "019956d0-f585-7d32-9347-716b6fd5a2d4" at bounding box center [181, 240] width 111 height 7
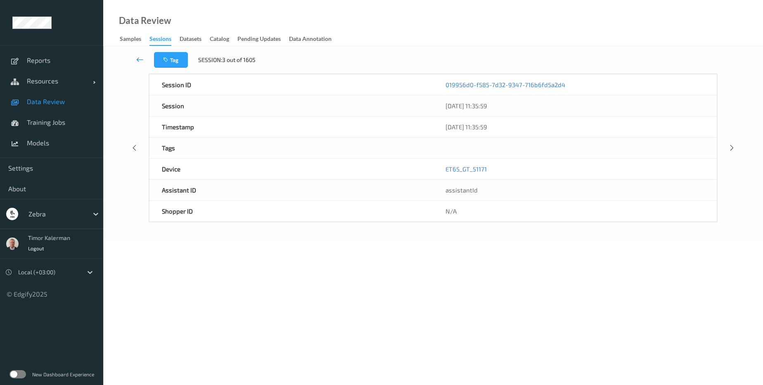
click at [138, 61] on icon at bounding box center [139, 59] width 7 height 8
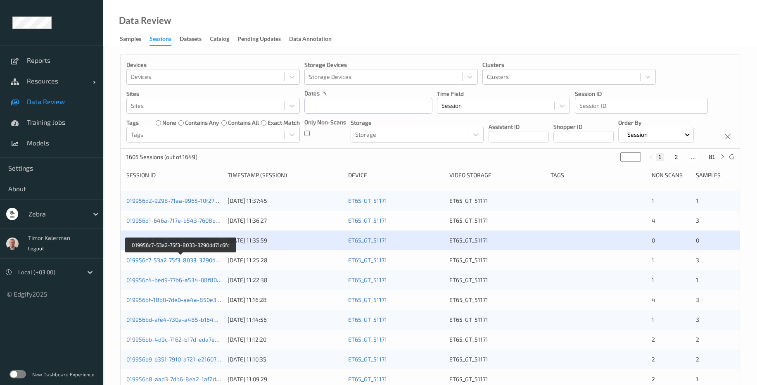
click at [197, 264] on link "019956c7-53a2-75f3-8033-3290dd71c6fc" at bounding box center [180, 260] width 109 height 7
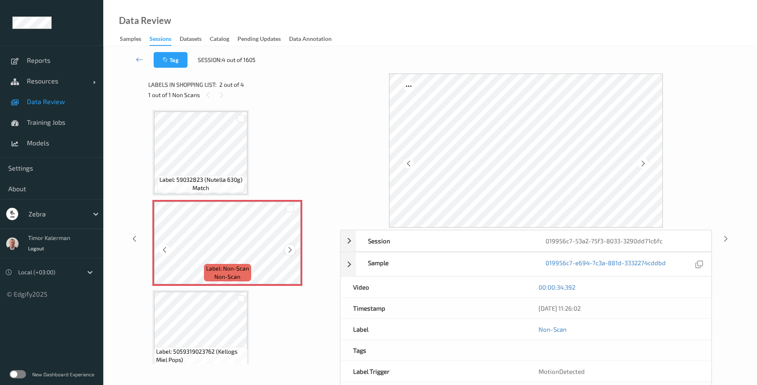
click at [289, 251] on icon at bounding box center [290, 249] width 7 height 7
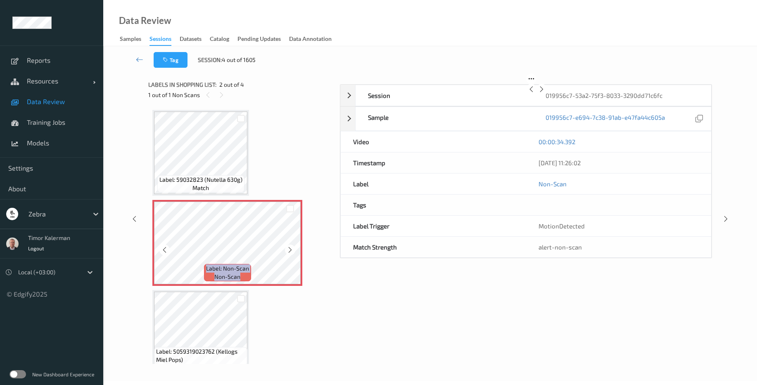
click at [289, 251] on icon at bounding box center [290, 249] width 7 height 7
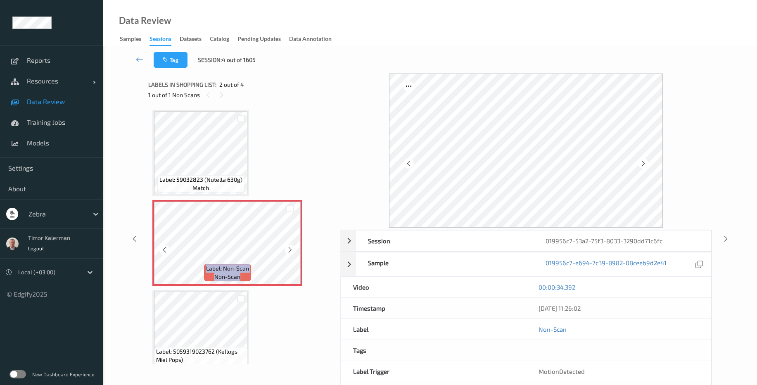
click at [289, 251] on icon at bounding box center [290, 249] width 7 height 7
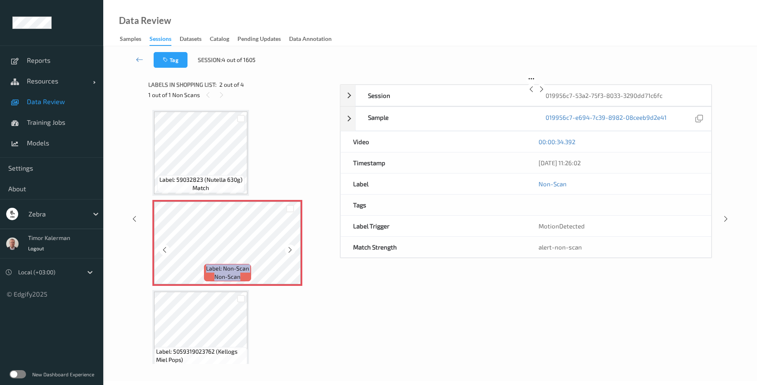
click at [289, 251] on icon at bounding box center [290, 249] width 7 height 7
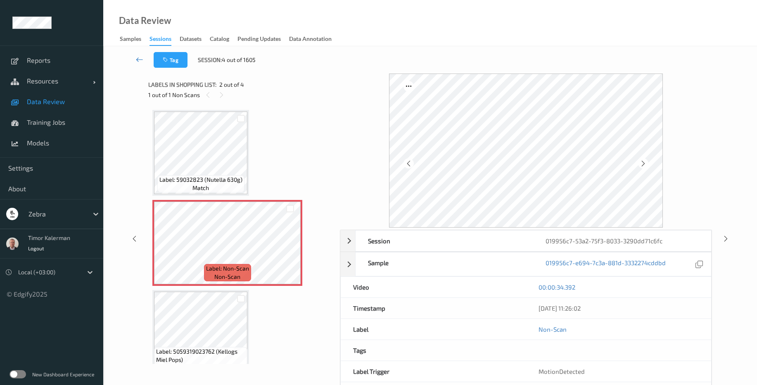
click at [143, 58] on icon at bounding box center [139, 59] width 7 height 8
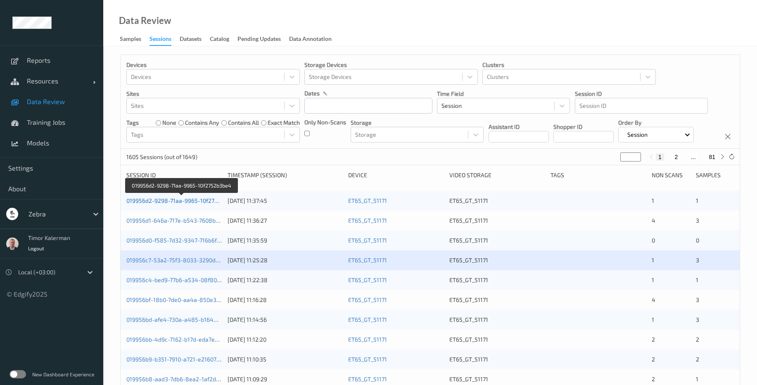
click at [191, 204] on link "019956d2-9298-71aa-9965-10f2752b3be4" at bounding box center [182, 200] width 112 height 7
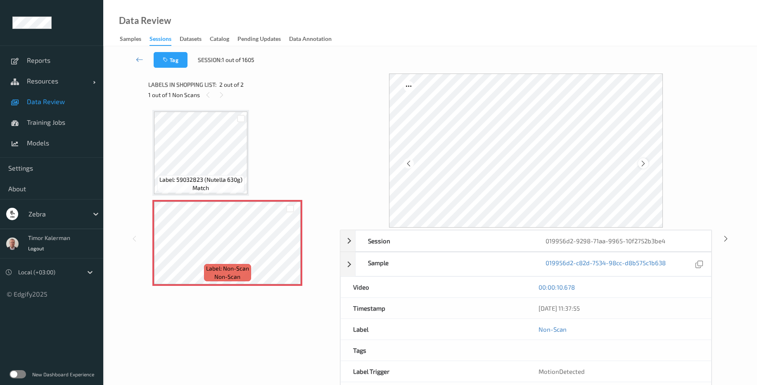
click at [644, 164] on icon at bounding box center [643, 162] width 7 height 7
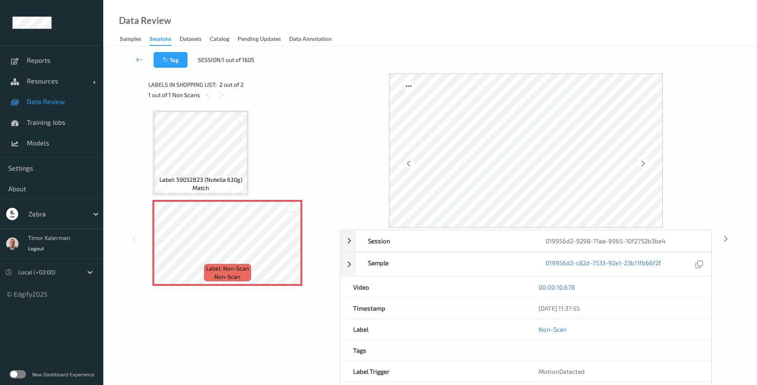
click at [644, 164] on icon at bounding box center [643, 162] width 7 height 7
click at [643, 164] on icon at bounding box center [643, 162] width 7 height 7
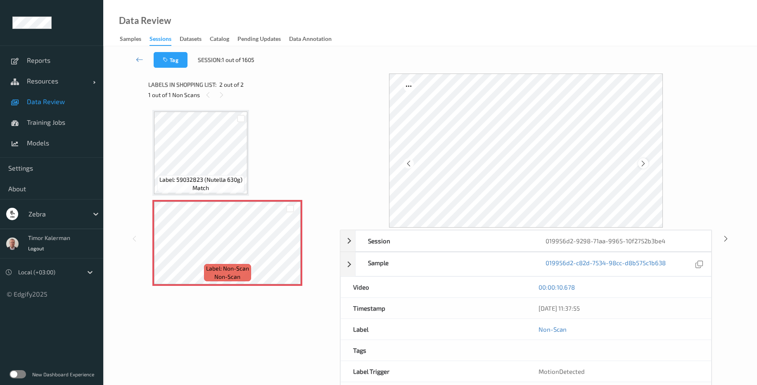
click at [644, 164] on icon at bounding box center [643, 162] width 7 height 7
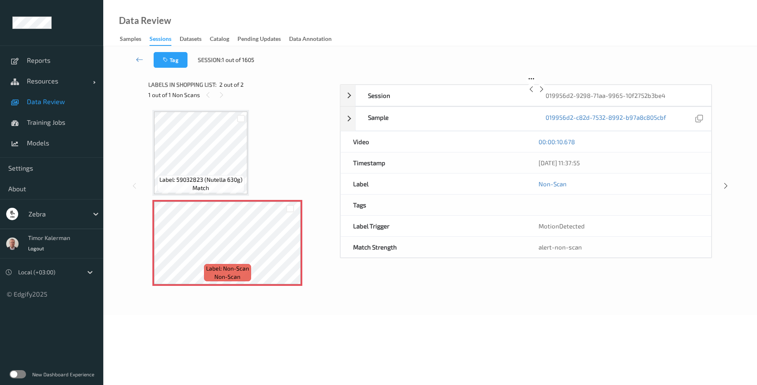
click at [545, 93] on icon at bounding box center [541, 89] width 7 height 7
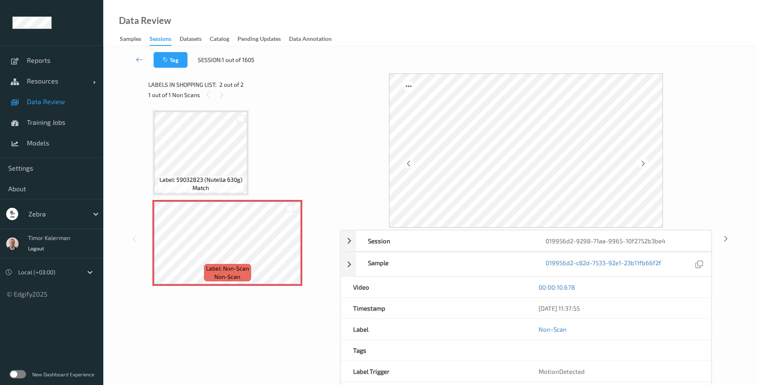
click at [644, 164] on icon at bounding box center [643, 162] width 7 height 7
click at [139, 59] on icon at bounding box center [139, 59] width 7 height 8
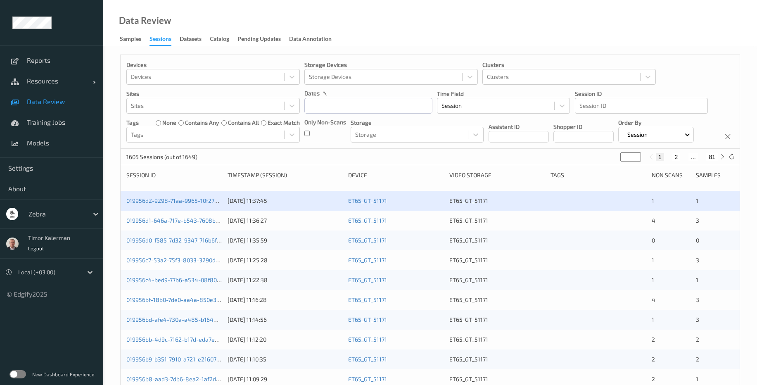
click at [21, 379] on div "New Dashboard Experience" at bounding box center [51, 374] width 103 height 21
click at [20, 375] on label at bounding box center [18, 374] width 17 height 8
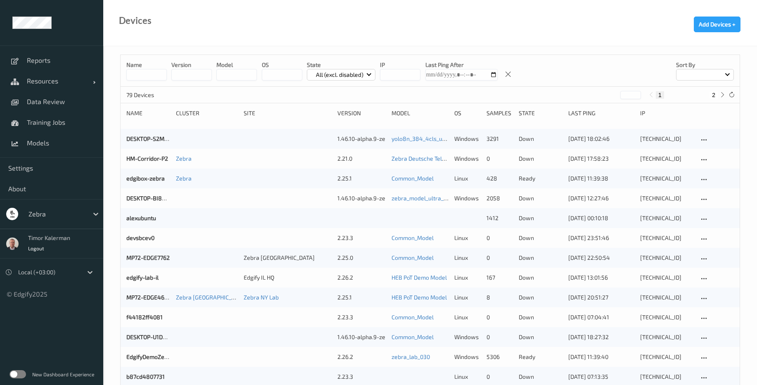
click at [61, 215] on div at bounding box center [57, 214] width 56 height 10
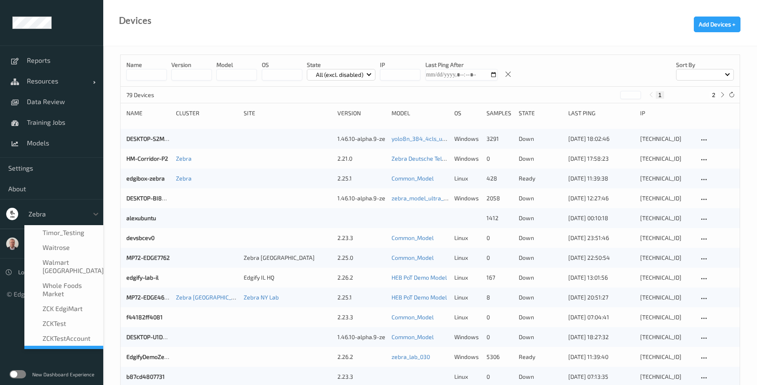
scroll to position [567, 0]
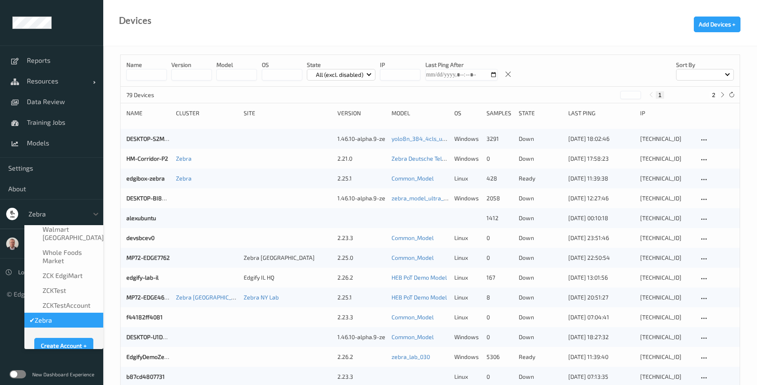
click at [67, 316] on div "✔  Zebra" at bounding box center [63, 320] width 69 height 8
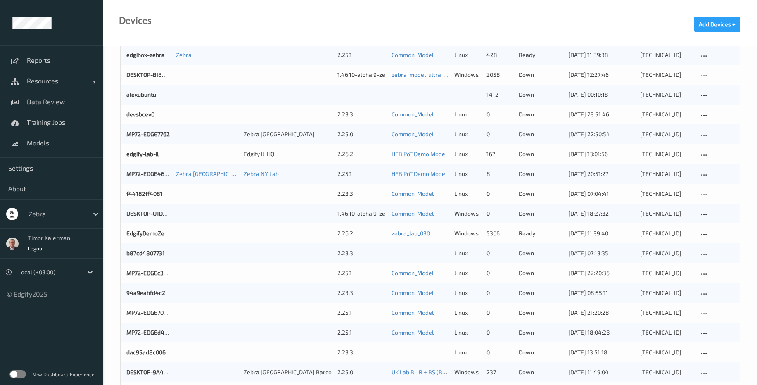
scroll to position [149, 0]
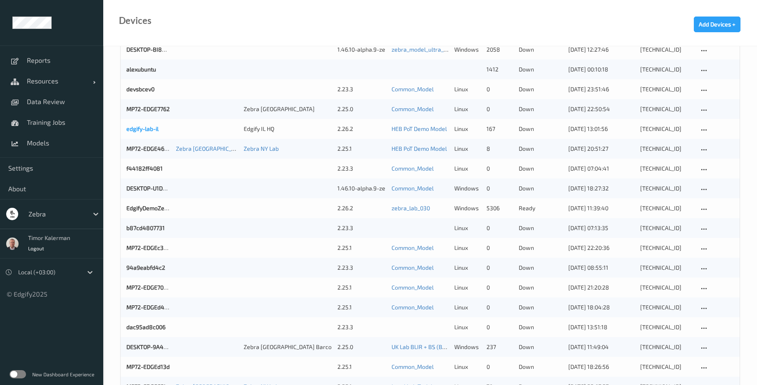
click at [155, 128] on link "edgify-lab-il" at bounding box center [142, 128] width 32 height 7
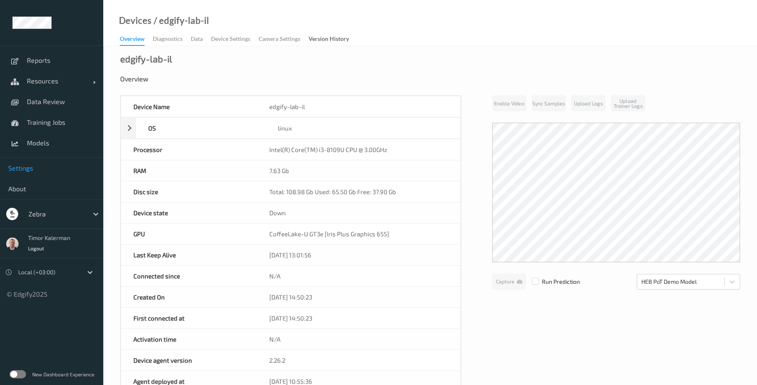
click at [29, 173] on link "Settings" at bounding box center [51, 168] width 103 height 21
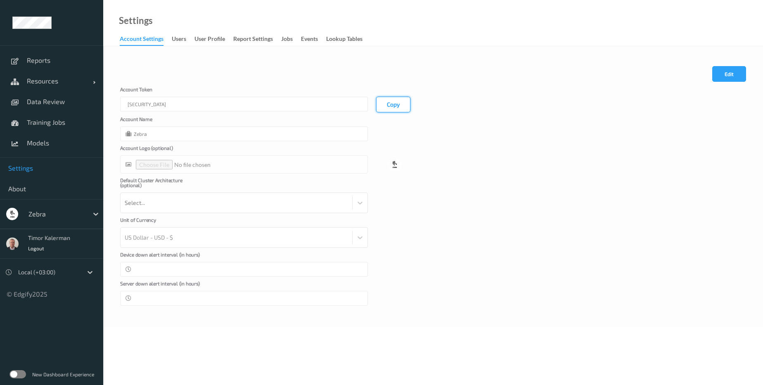
click at [397, 105] on button "Copy" at bounding box center [393, 105] width 34 height 16
click at [55, 82] on span "Resources" at bounding box center [60, 81] width 66 height 8
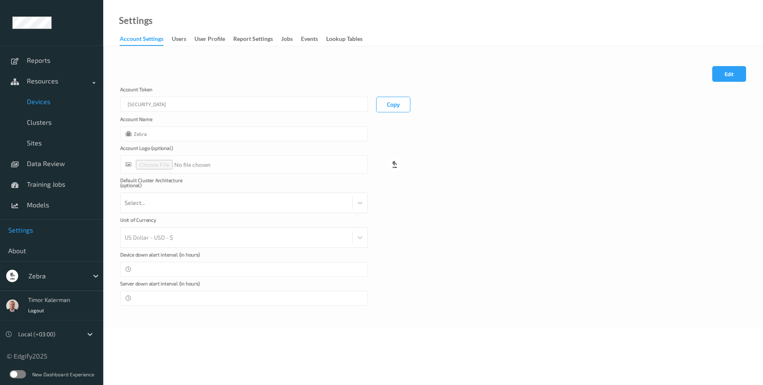
click at [49, 106] on link "Devices" at bounding box center [51, 101] width 103 height 21
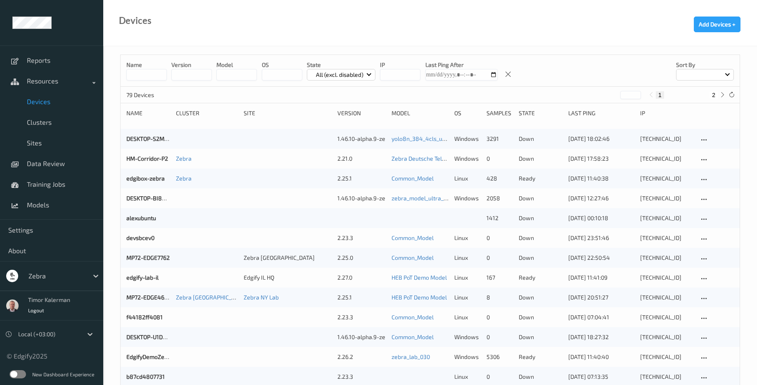
click at [20, 372] on label at bounding box center [18, 374] width 17 height 8
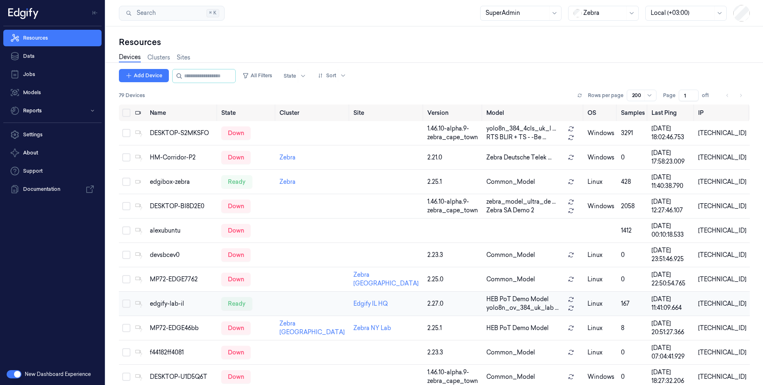
click at [182, 303] on div "edgify-lab-il" at bounding box center [182, 304] width 65 height 9
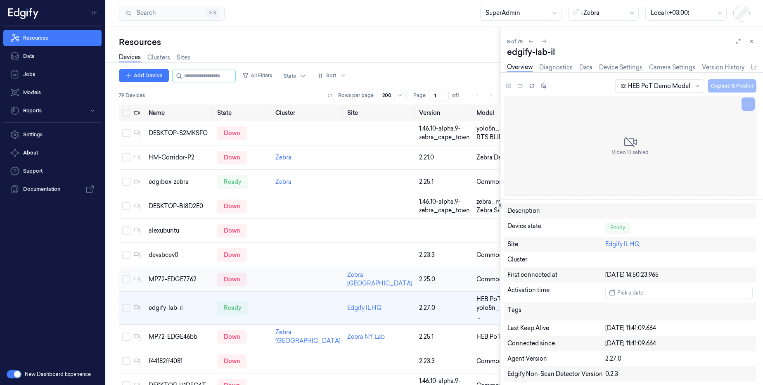
scroll to position [36, 0]
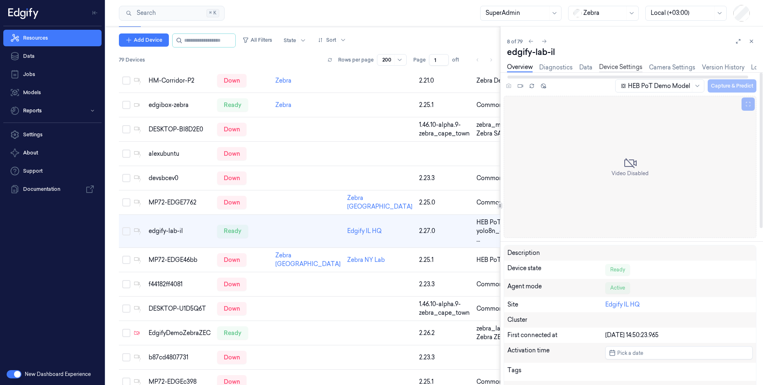
click at [613, 68] on link "Device Settings" at bounding box center [620, 68] width 43 height 10
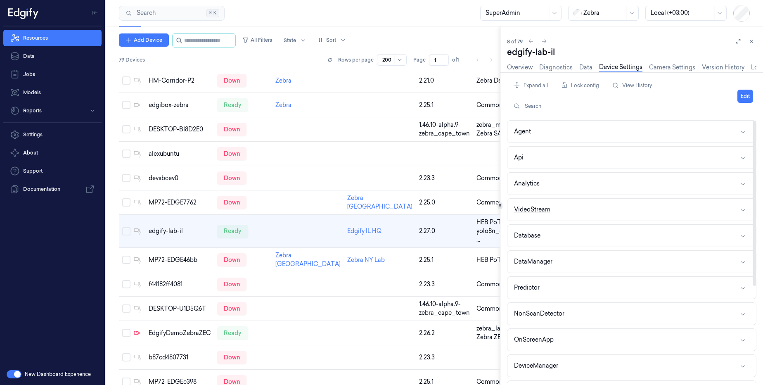
click at [573, 219] on button "VideoStream" at bounding box center [632, 210] width 249 height 22
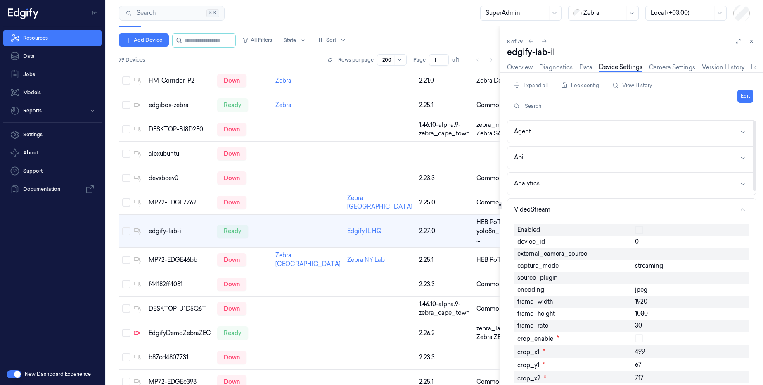
click at [575, 212] on button "VideoStream" at bounding box center [632, 210] width 249 height 22
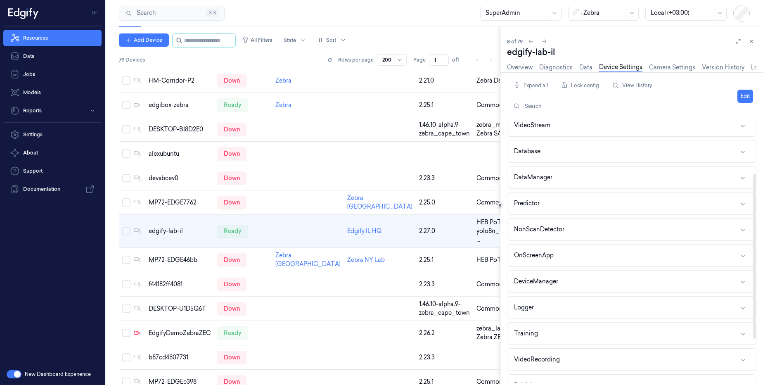
scroll to position [154, 0]
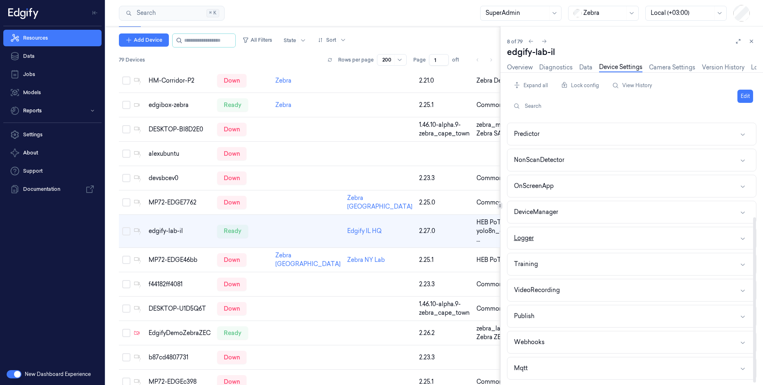
click at [575, 239] on button "Logger" at bounding box center [632, 238] width 249 height 22
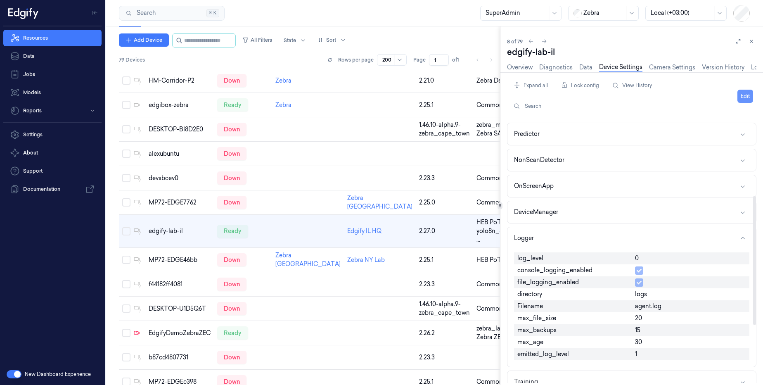
click at [748, 99] on button "Edit" at bounding box center [746, 96] width 16 height 13
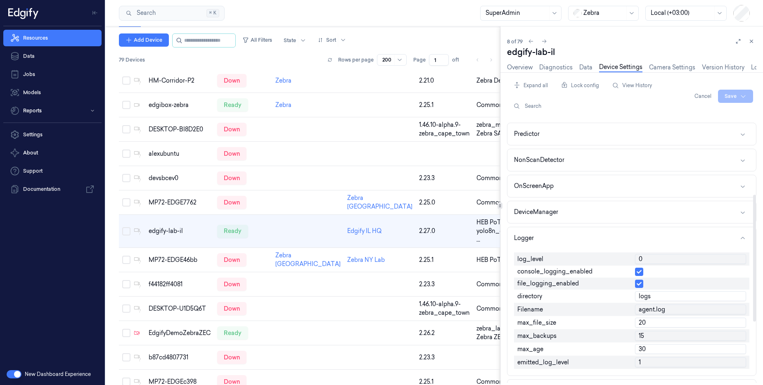
drag, startPoint x: 660, startPoint y: 259, endPoint x: 617, endPoint y: 264, distance: 43.2
click at [617, 264] on div "log_level 0 console_logging_enabled file_logging_enabled directory logs Filenam…" at bounding box center [631, 310] width 235 height 123
type input "1"
click at [734, 99] on html "Resources Data Jobs Models Reports Settings About Support Documentation New Das…" at bounding box center [381, 192] width 763 height 385
click at [714, 116] on div "Save to this device" at bounding box center [714, 114] width 73 height 14
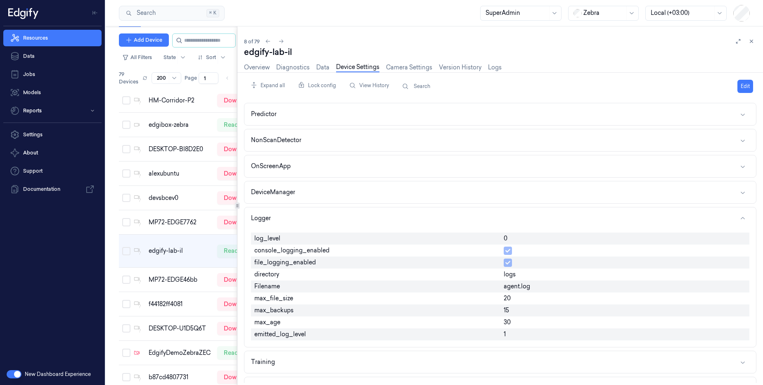
click at [183, 132] on div "Resources Devices Clusters Sites Add Device All Filters State Sort 79 Devices R…" at bounding box center [435, 205] width 658 height 359
click at [751, 40] on icon at bounding box center [752, 41] width 6 height 6
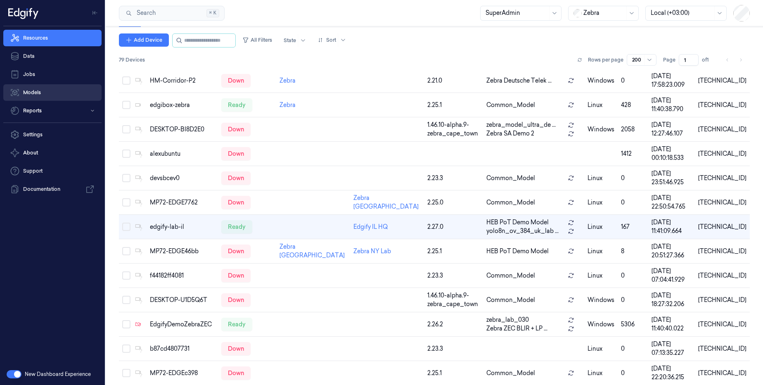
click at [59, 93] on link "Models" at bounding box center [52, 92] width 98 height 17
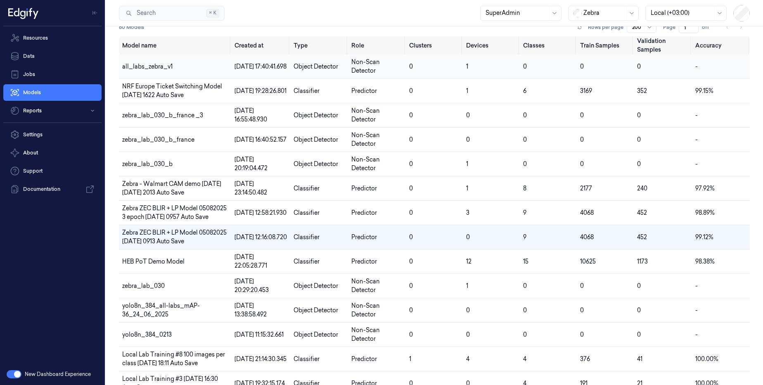
click at [159, 67] on span "all_labs_zebra_v1" at bounding box center [147, 66] width 50 height 7
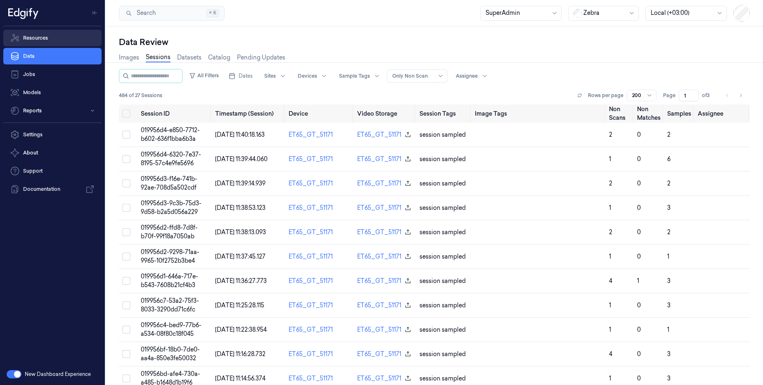
click at [56, 38] on link "Resources" at bounding box center [52, 38] width 98 height 17
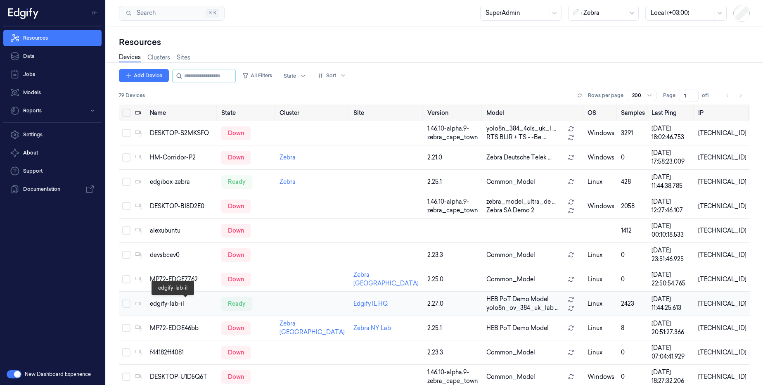
click at [178, 303] on div "edgify-lab-il" at bounding box center [182, 304] width 65 height 9
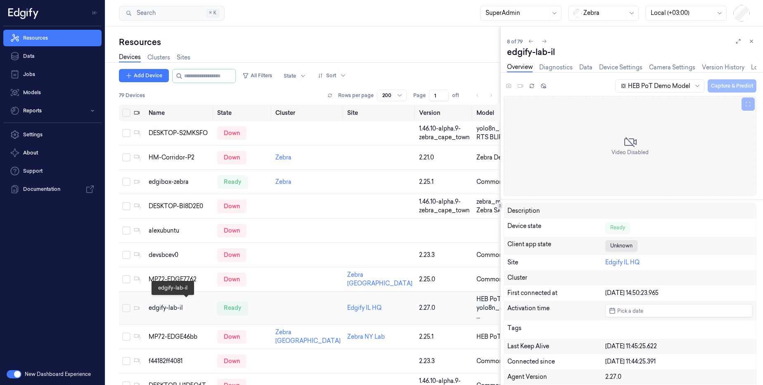
scroll to position [41, 0]
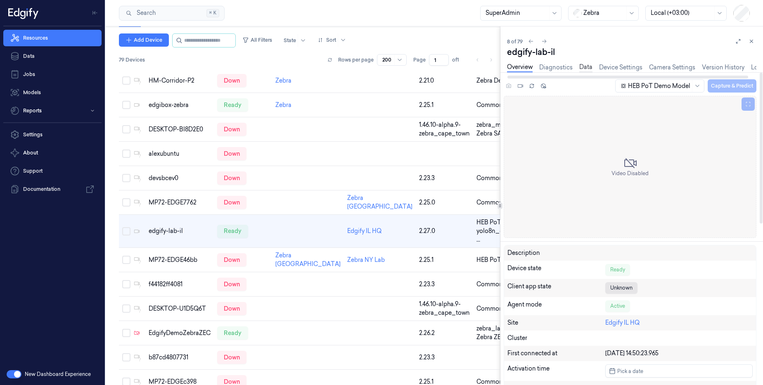
drag, startPoint x: 600, startPoint y: 72, endPoint x: 587, endPoint y: 71, distance: 12.5
click at [597, 72] on div "HEB PoT Demo Model Capture & Predict Video Disabled Description Device state Re…" at bounding box center [627, 228] width 273 height 313
click at [585, 70] on link "Data" at bounding box center [586, 68] width 13 height 10
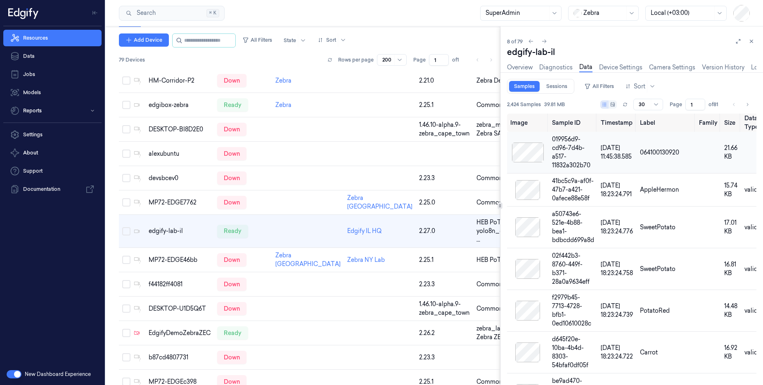
click at [530, 157] on div at bounding box center [528, 153] width 35 height 20
click at [528, 155] on div at bounding box center [528, 153] width 35 height 20
click at [34, 57] on link "Data" at bounding box center [52, 56] width 98 height 17
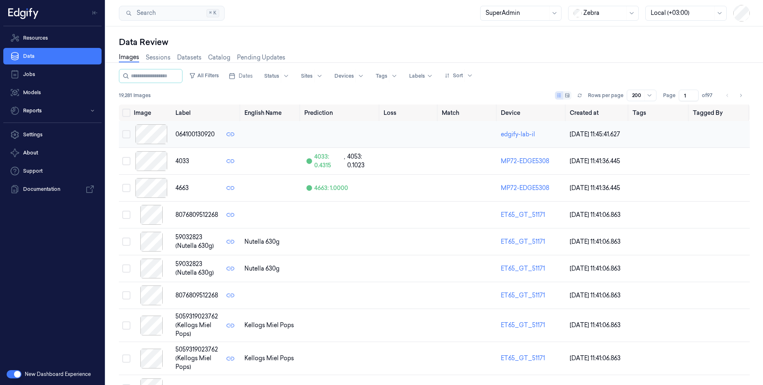
click at [153, 138] on div at bounding box center [151, 134] width 35 height 20
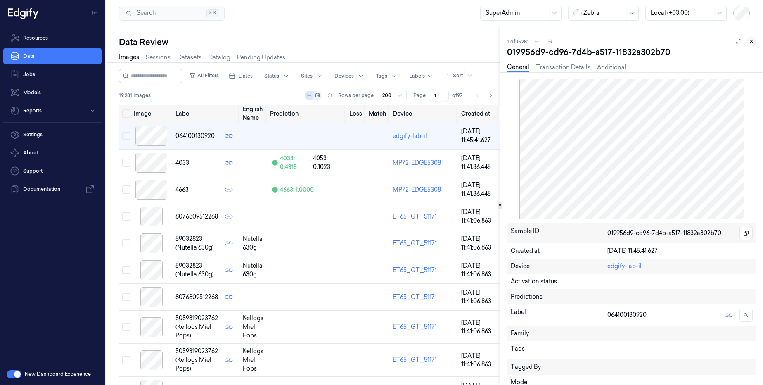
click at [751, 41] on icon at bounding box center [752, 41] width 6 height 6
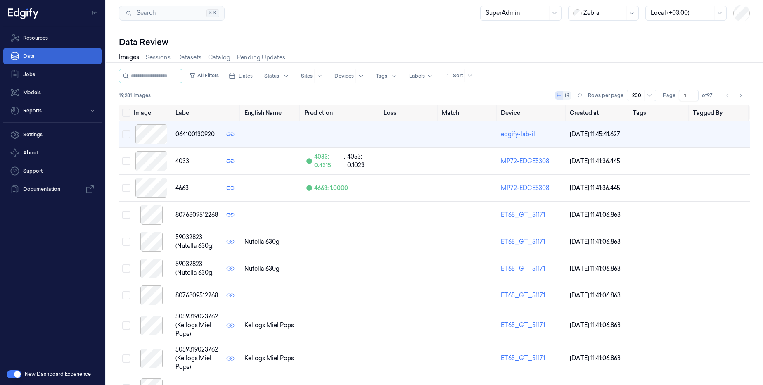
click at [46, 60] on link "Data" at bounding box center [52, 56] width 98 height 17
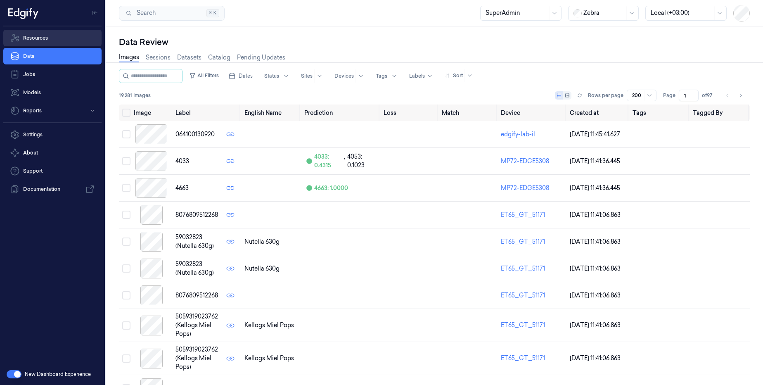
click at [57, 34] on link "Resources" at bounding box center [52, 38] width 98 height 17
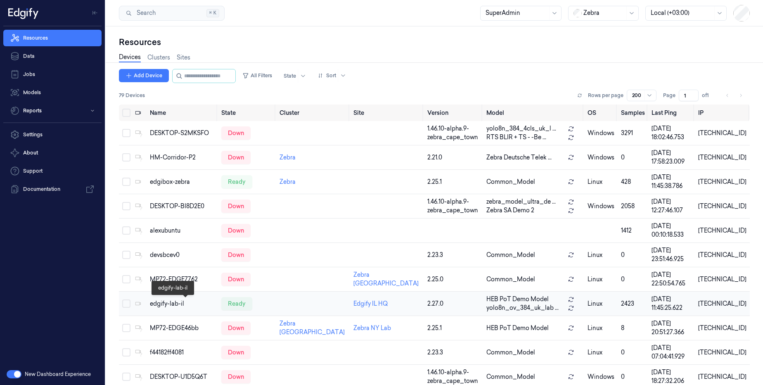
click at [176, 305] on div "edgify-lab-il" at bounding box center [182, 304] width 65 height 9
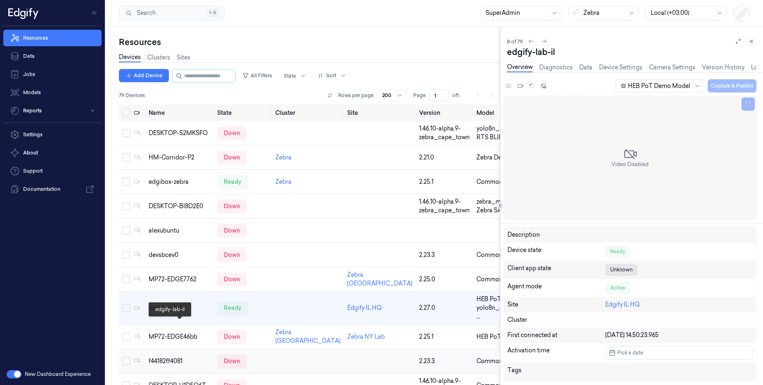
scroll to position [36, 0]
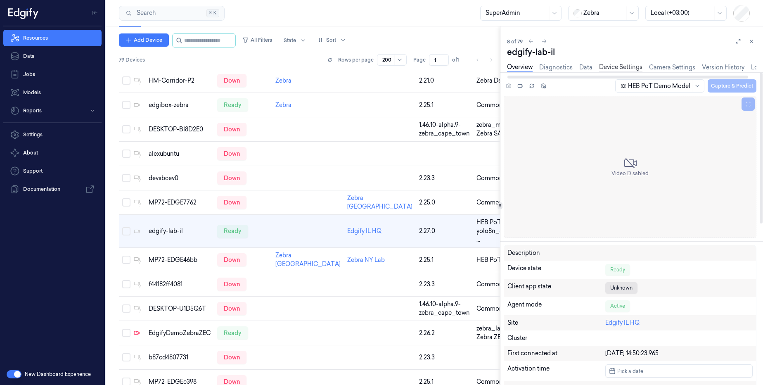
click at [619, 70] on link "Device Settings" at bounding box center [620, 68] width 43 height 10
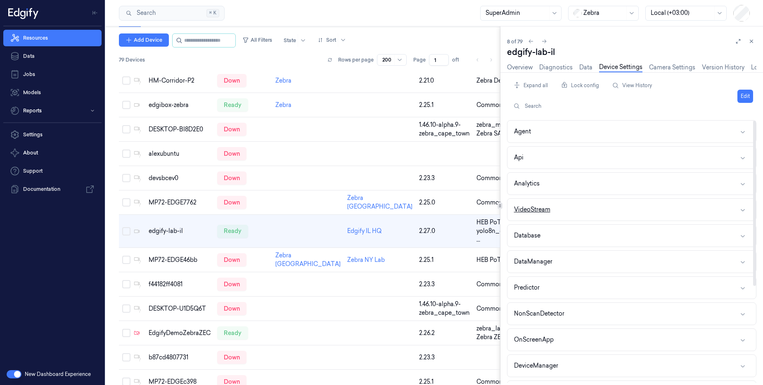
click at [596, 205] on button "VideoStream" at bounding box center [632, 210] width 249 height 22
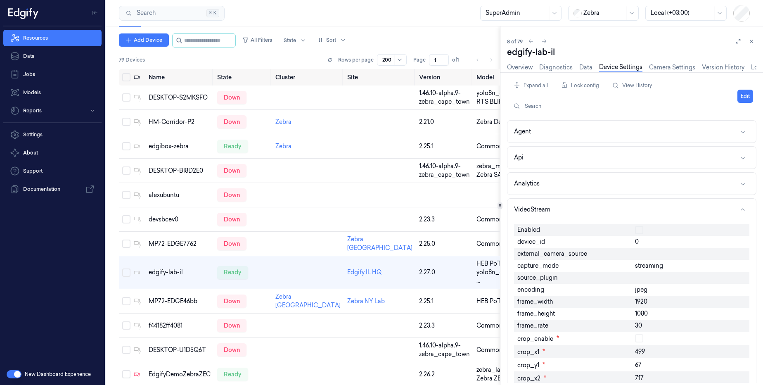
scroll to position [63, 0]
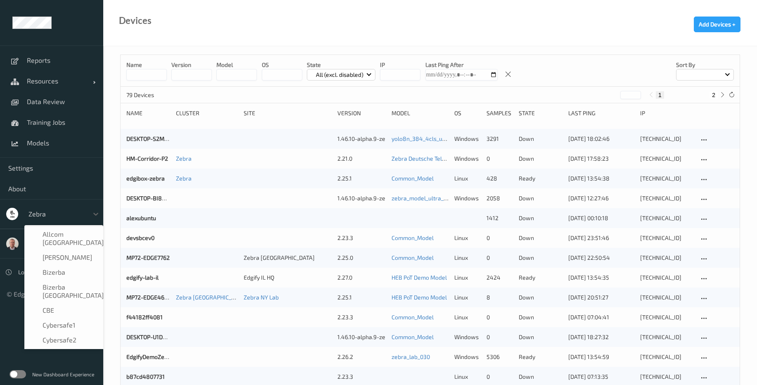
click at [76, 216] on div at bounding box center [57, 214] width 56 height 10
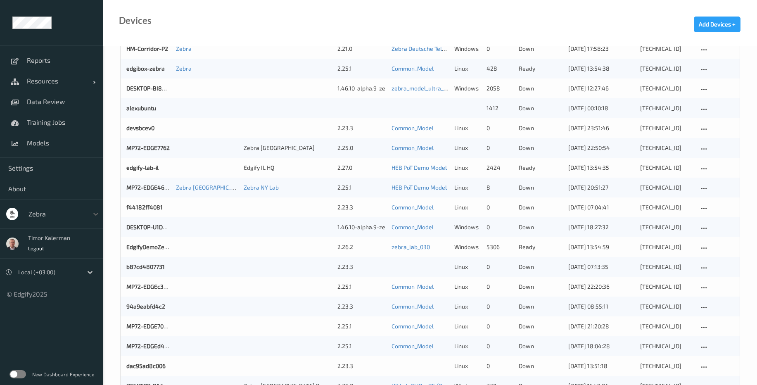
scroll to position [0, 0]
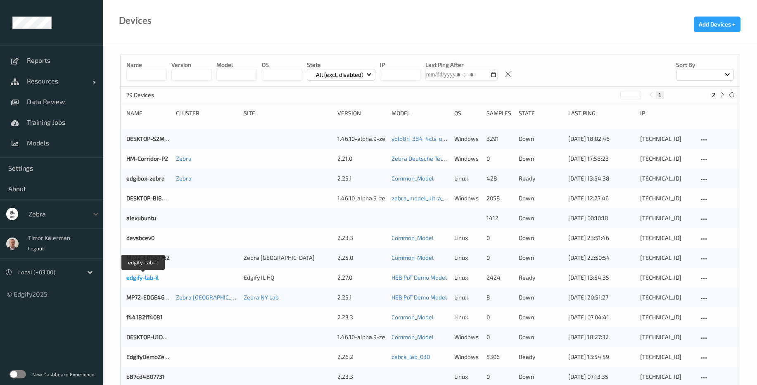
click at [148, 280] on link "edgify-lab-il" at bounding box center [142, 277] width 32 height 7
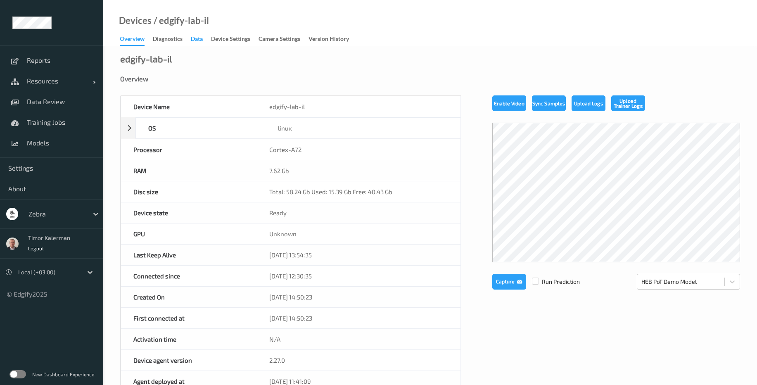
click at [193, 40] on div "Data" at bounding box center [197, 40] width 12 height 10
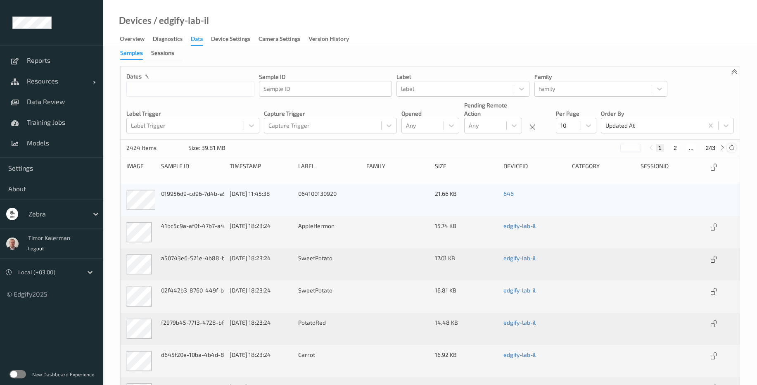
click at [731, 145] on icon at bounding box center [732, 148] width 6 height 6
click at [236, 40] on div "Device Settings" at bounding box center [230, 40] width 39 height 10
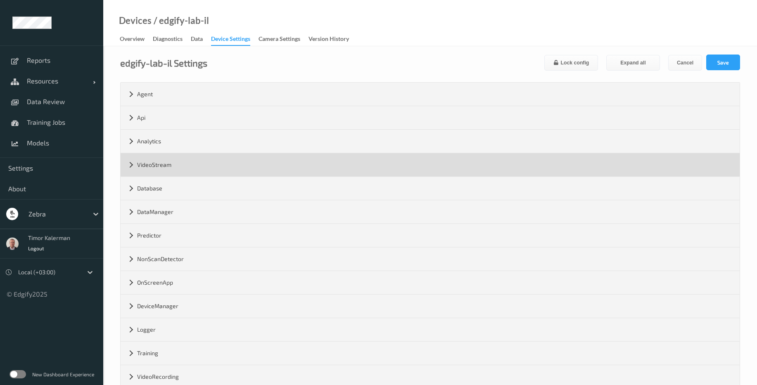
click at [195, 170] on div "VideoStream" at bounding box center [430, 164] width 619 height 23
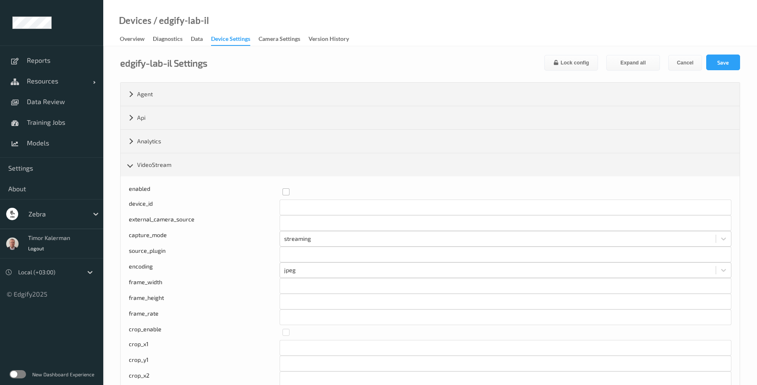
click at [285, 188] on label at bounding box center [504, 188] width 443 height 0
click at [292, 221] on input "text" at bounding box center [506, 223] width 452 height 16
click at [303, 256] on input "text" at bounding box center [506, 255] width 452 height 16
click at [241, 253] on div "source_plugin" at bounding box center [204, 255] width 151 height 16
click at [310, 279] on input "****" at bounding box center [506, 286] width 452 height 16
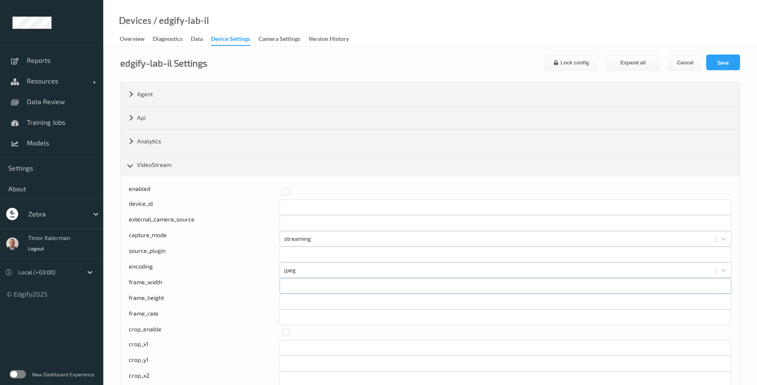
click at [310, 279] on input "****" at bounding box center [506, 286] width 452 height 16
type input "****"
click at [308, 304] on input "****" at bounding box center [506, 302] width 452 height 16
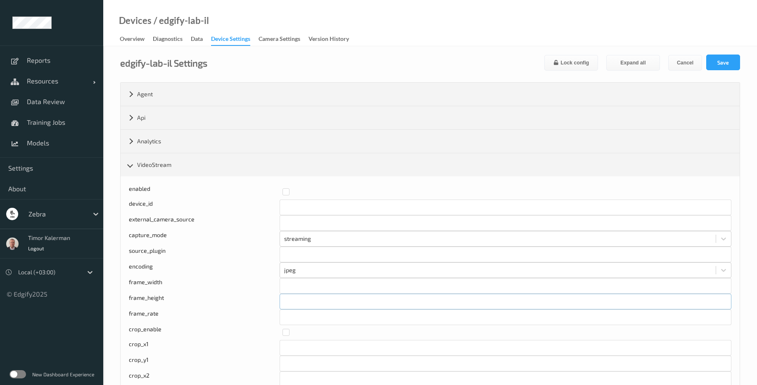
click at [308, 304] on input "****" at bounding box center [506, 302] width 452 height 16
type input "***"
click at [305, 317] on input "**" at bounding box center [506, 317] width 452 height 16
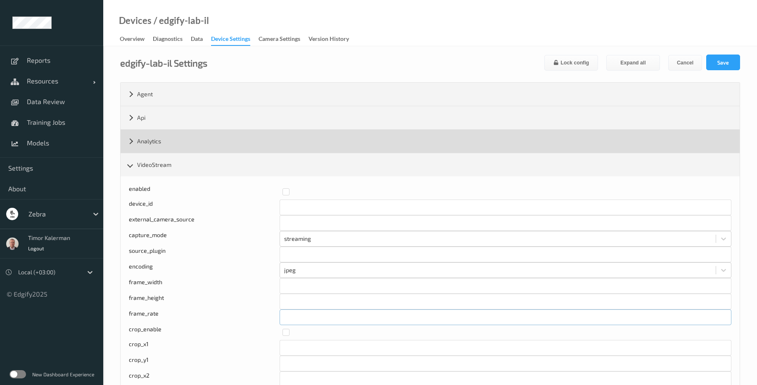
type input "*"
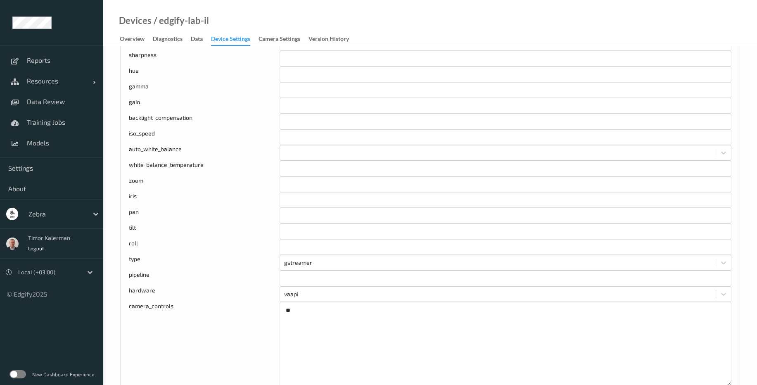
scroll to position [496, 0]
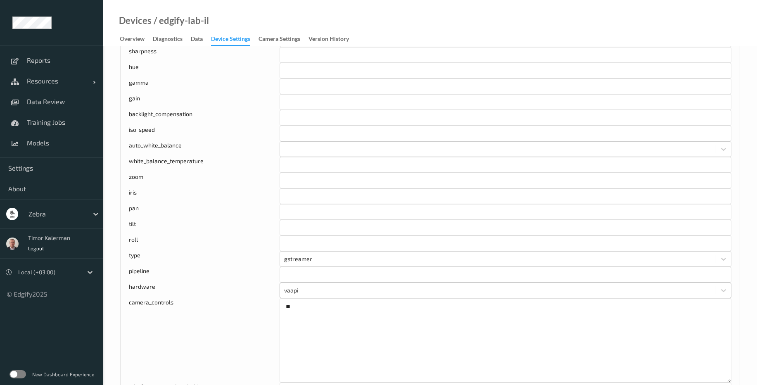
type input "**"
click at [300, 291] on div at bounding box center [498, 290] width 428 height 10
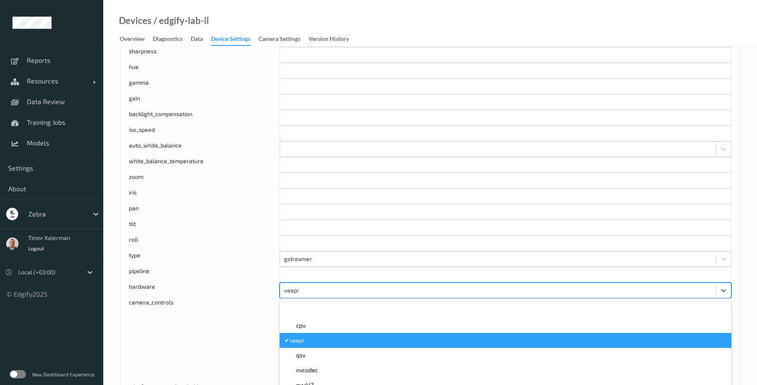
scroll to position [508, 0]
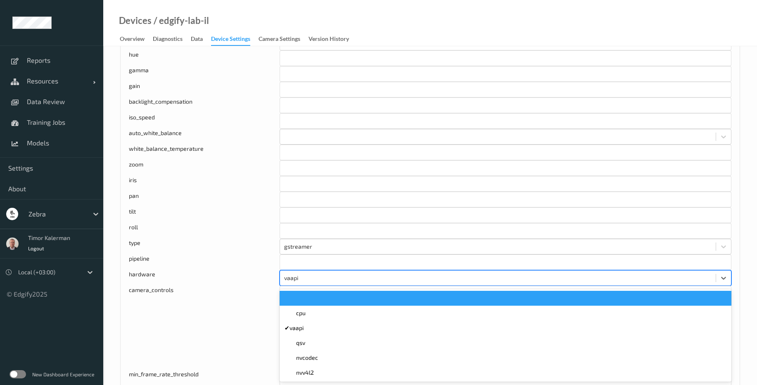
click at [305, 299] on div at bounding box center [506, 298] width 442 height 8
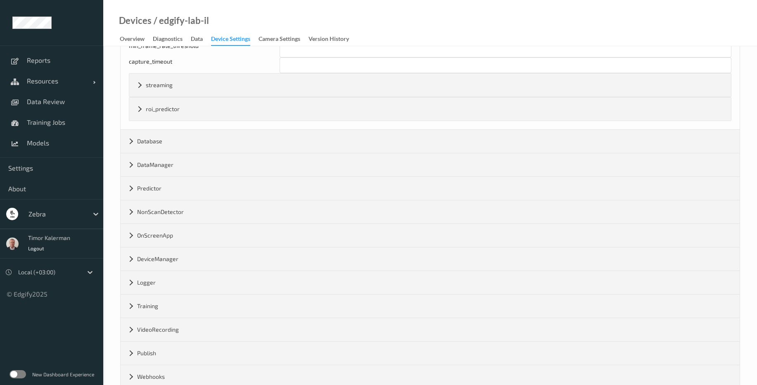
scroll to position [843, 0]
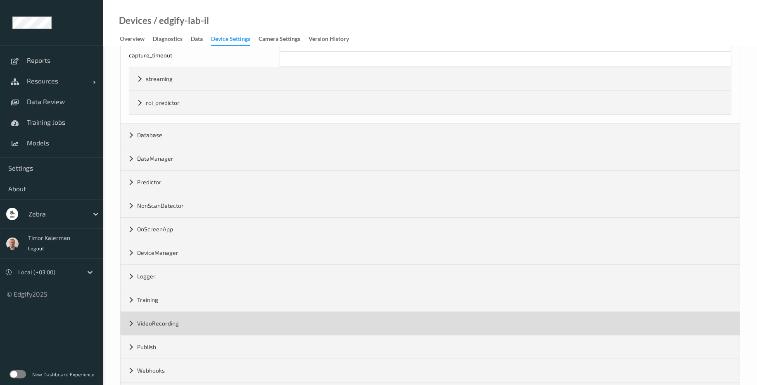
click at [227, 328] on div "VideoRecording" at bounding box center [430, 323] width 619 height 23
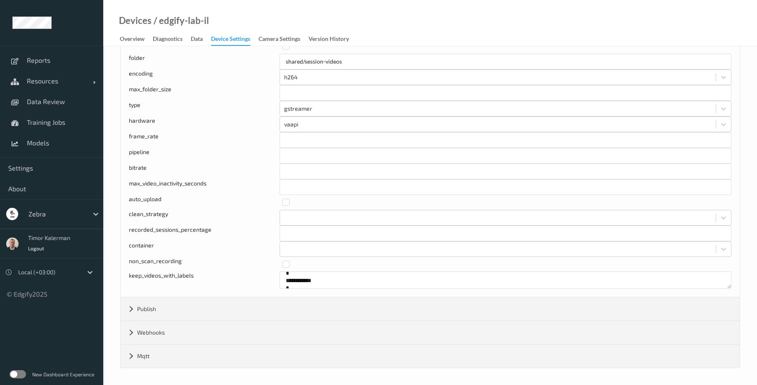
scroll to position [0, 0]
click at [305, 126] on div at bounding box center [498, 124] width 428 height 10
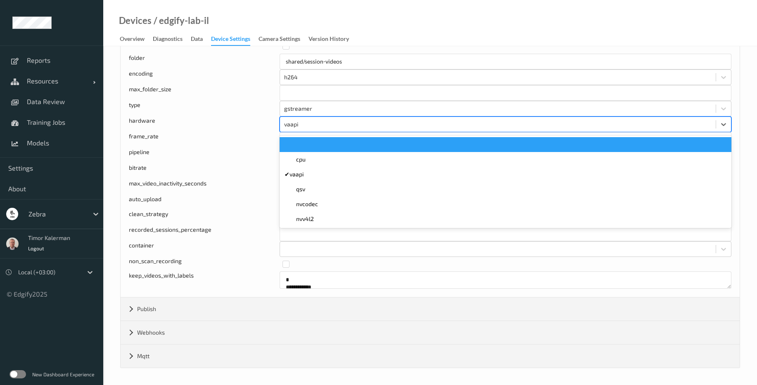
click at [305, 146] on div at bounding box center [506, 144] width 442 height 8
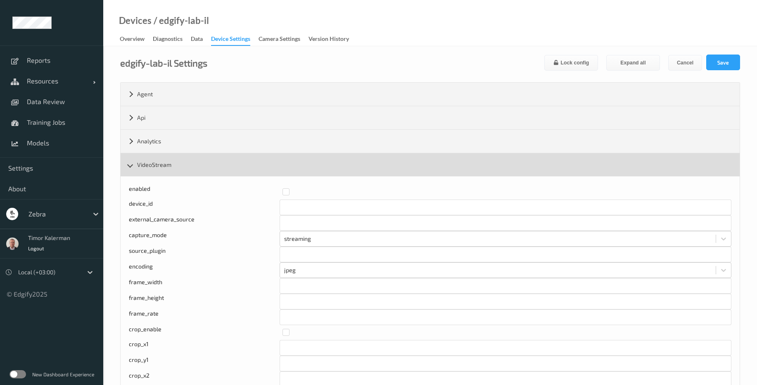
click at [205, 166] on div "VideoStream" at bounding box center [430, 164] width 619 height 23
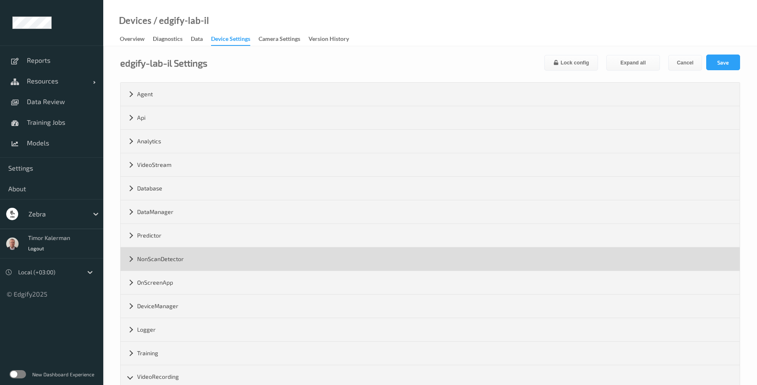
click at [212, 262] on div "NonScanDetector" at bounding box center [430, 258] width 619 height 23
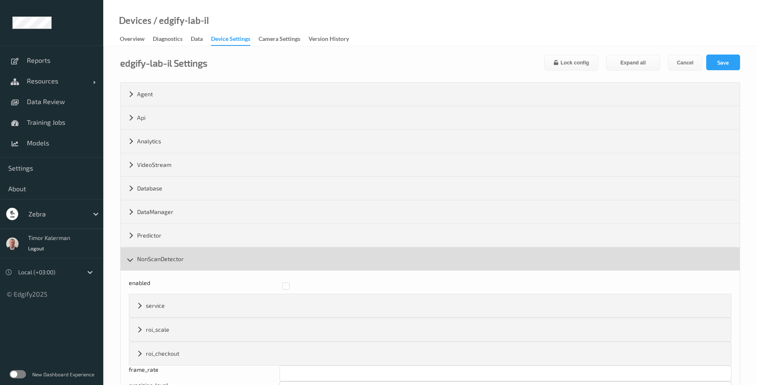
click at [268, 254] on div "NonScanDetector" at bounding box center [430, 258] width 619 height 23
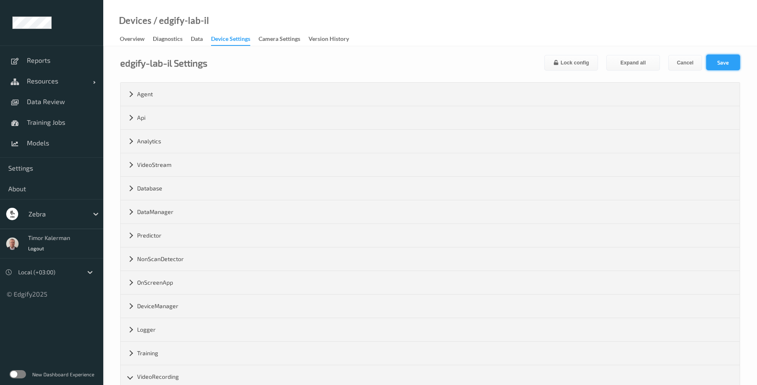
click at [725, 62] on button "Save" at bounding box center [723, 63] width 34 height 16
click at [18, 376] on label at bounding box center [18, 374] width 17 height 8
